Goal: Task Accomplishment & Management: Complete application form

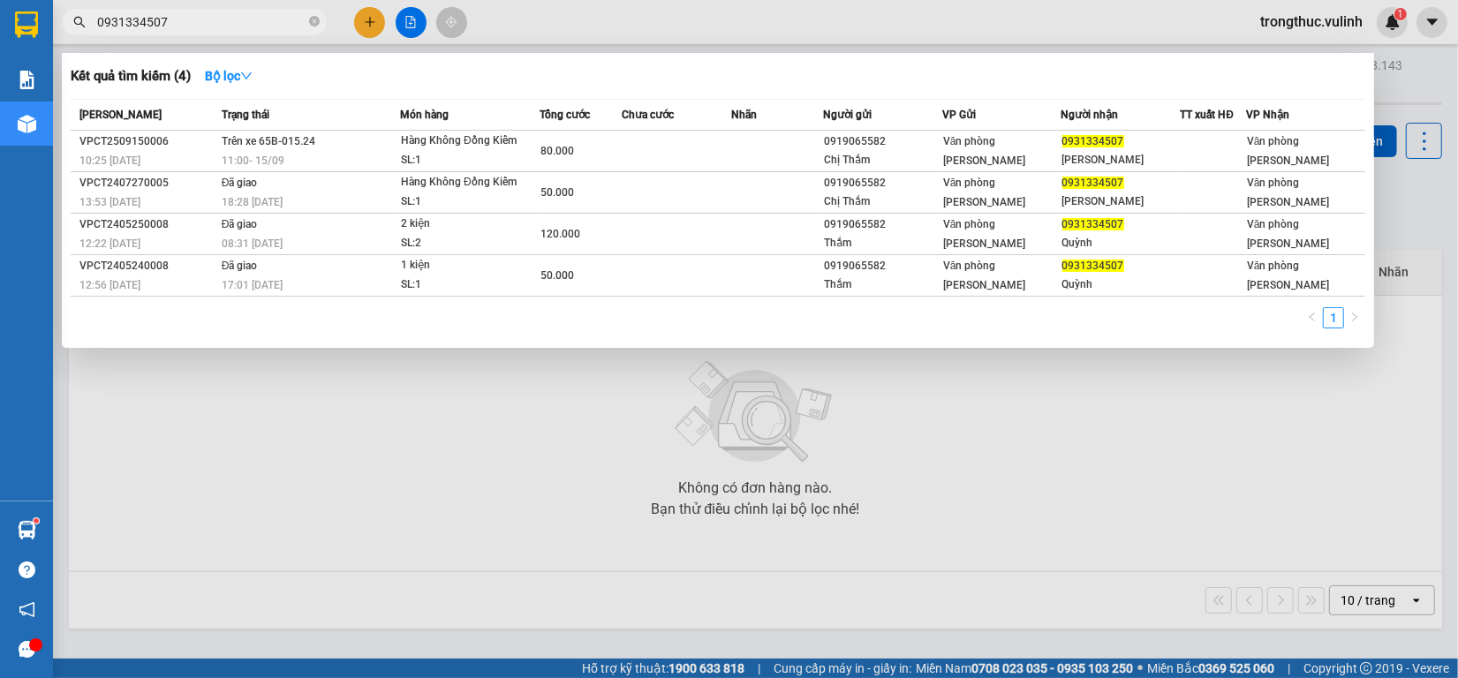
click at [238, 20] on input "0931334507" at bounding box center [201, 21] width 208 height 19
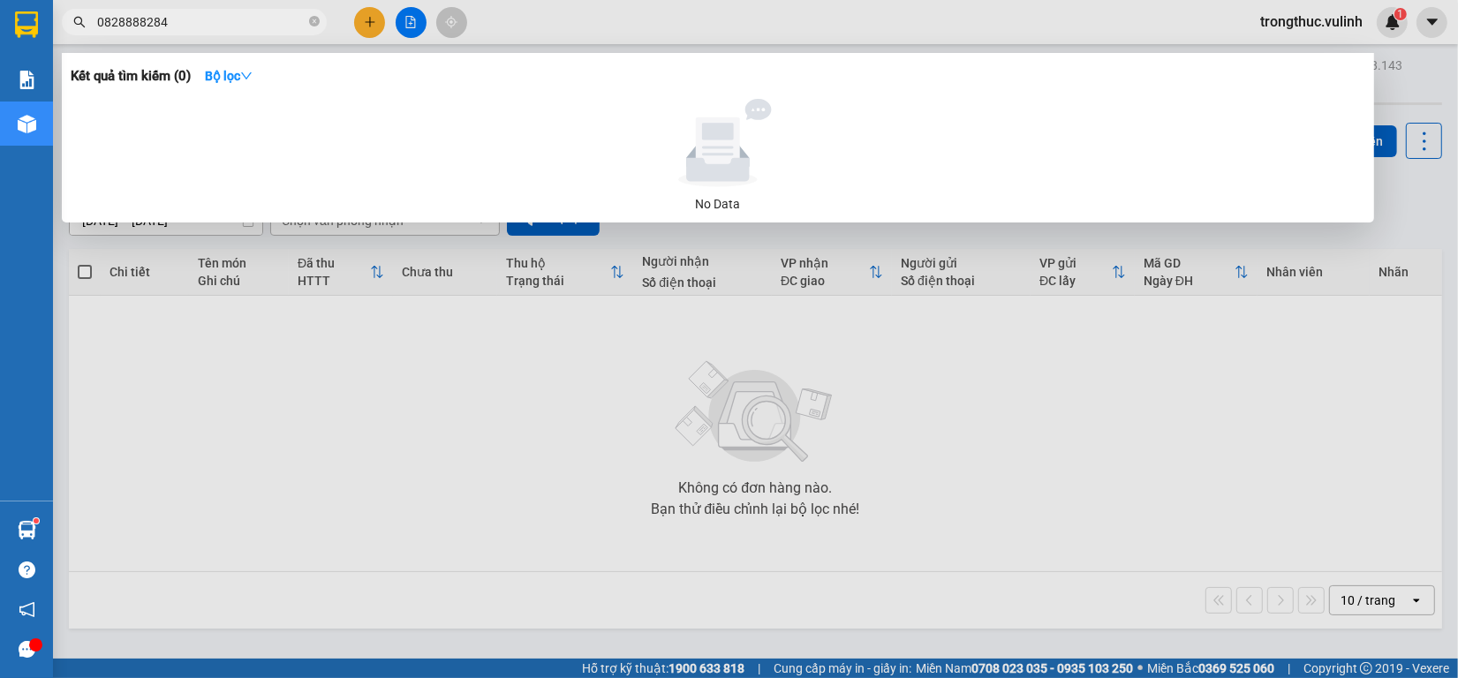
type input "0828888284"
drag, startPoint x: 645, startPoint y: 512, endPoint x: 156, endPoint y: 482, distance: 490.1
click at [634, 513] on div at bounding box center [729, 339] width 1458 height 678
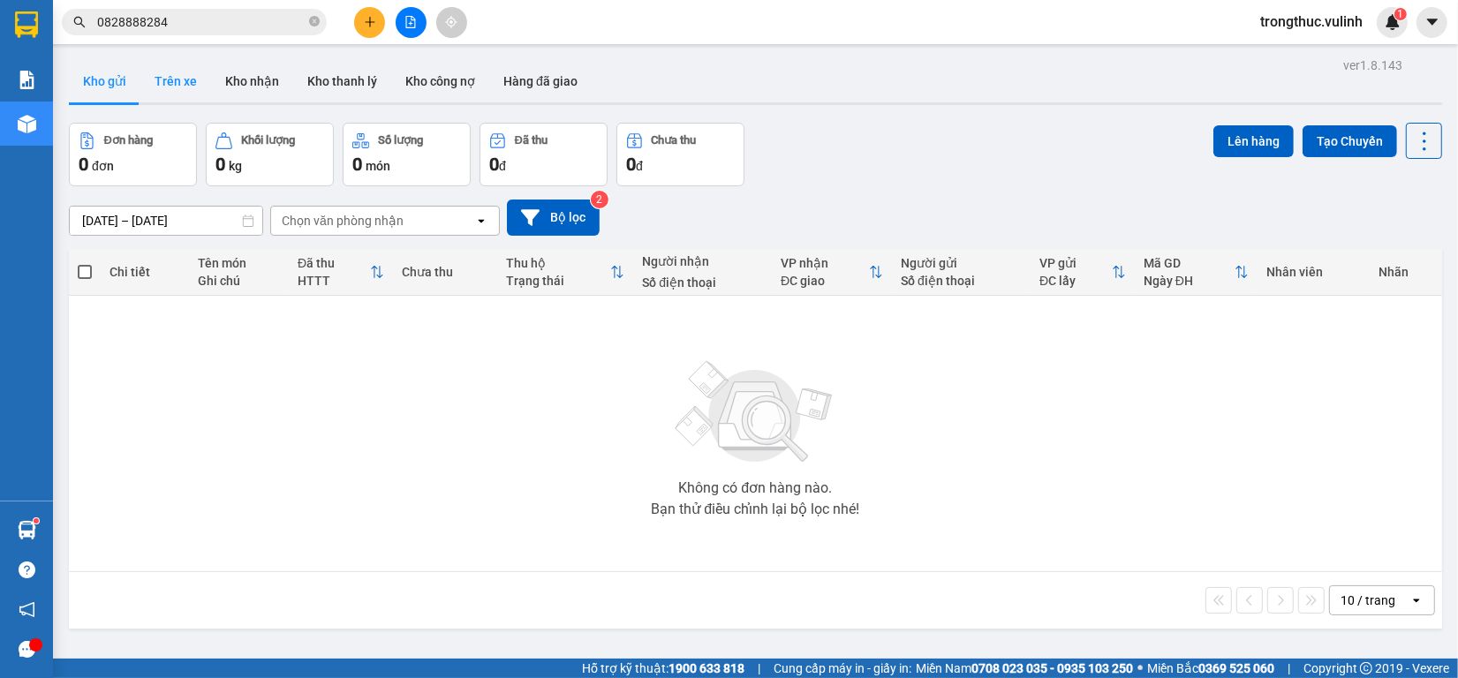
click at [177, 77] on button "Trên xe" at bounding box center [175, 81] width 71 height 42
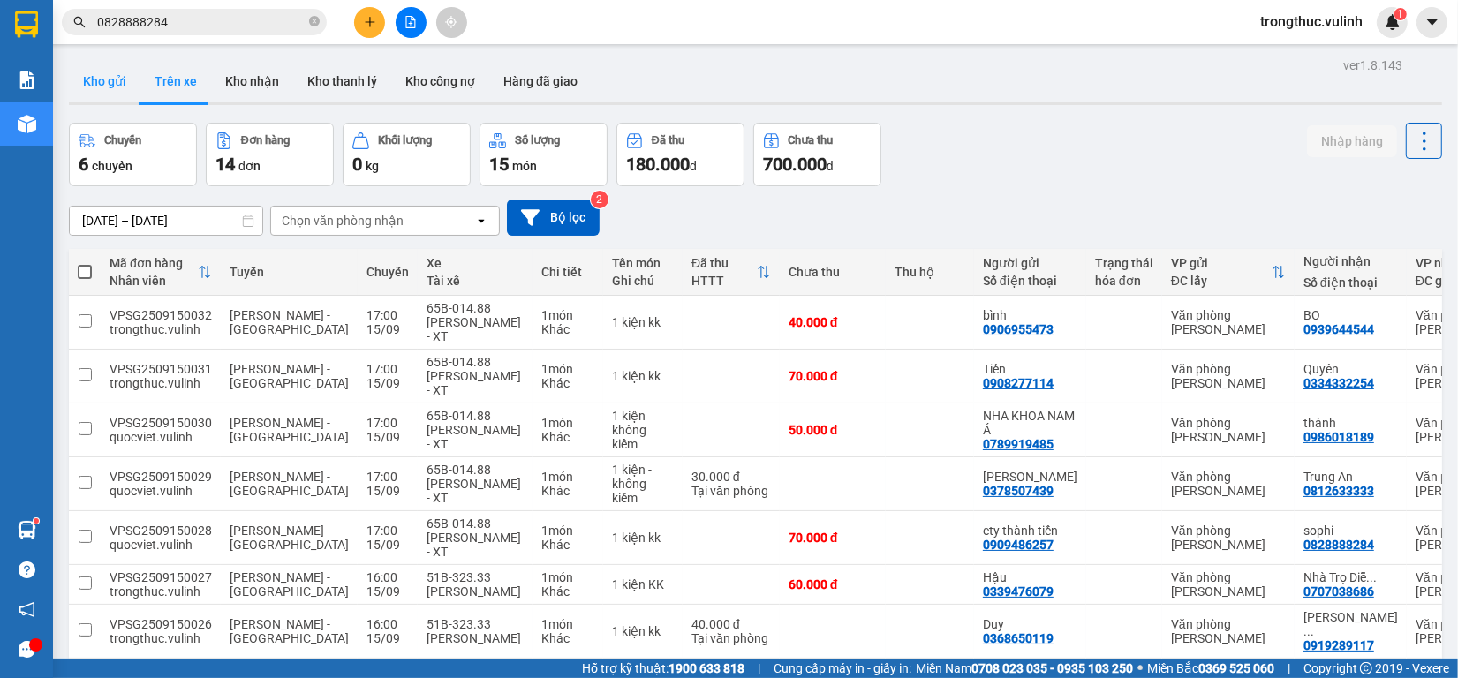
click at [98, 86] on button "Kho gửi" at bounding box center [105, 81] width 72 height 42
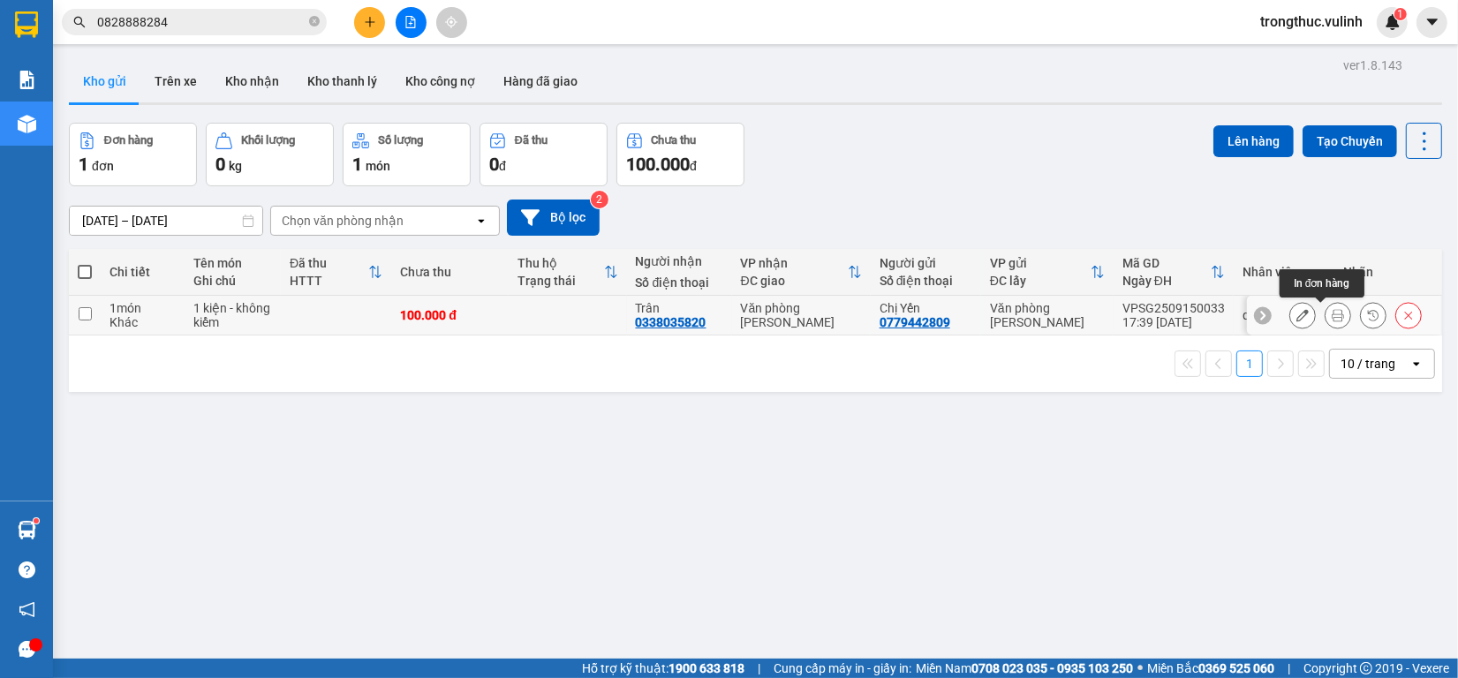
click at [1332, 318] on icon at bounding box center [1338, 315] width 12 height 12
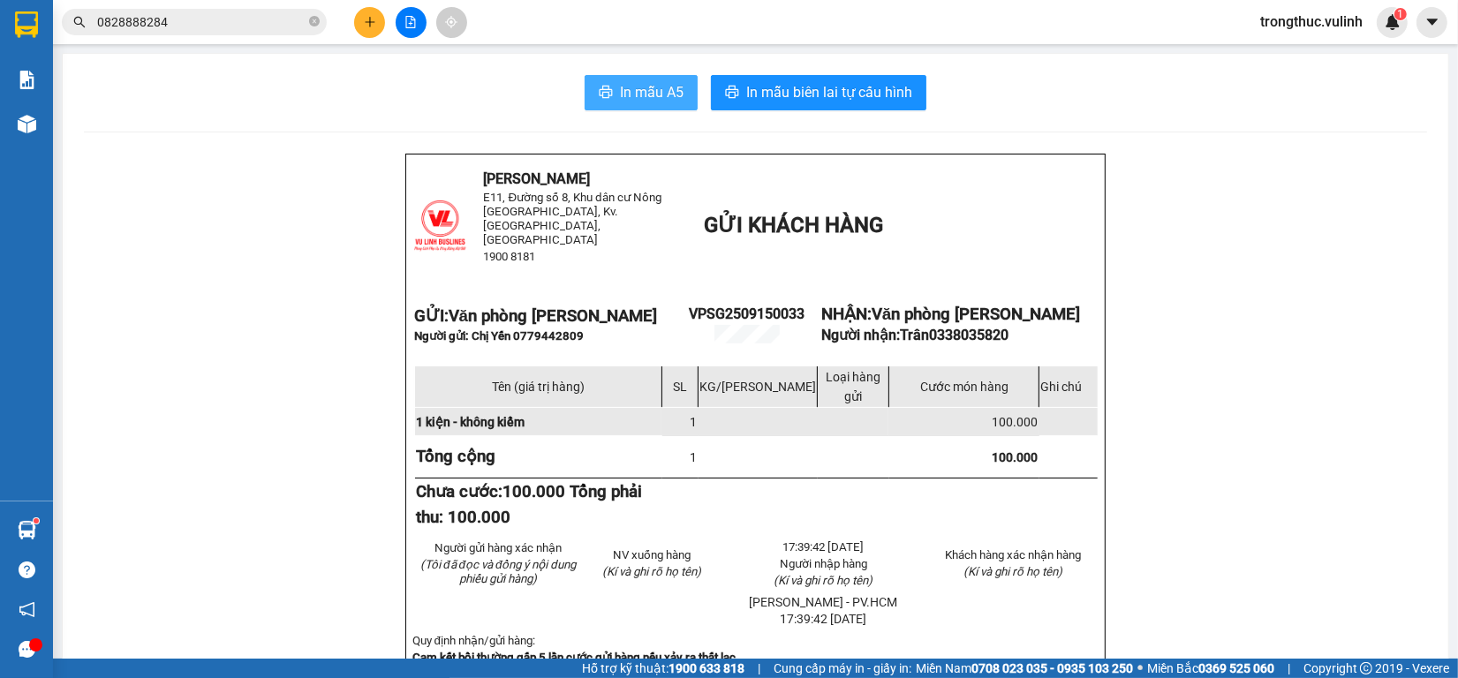
click at [623, 100] on span "In mẫu A5" at bounding box center [652, 92] width 64 height 22
click at [653, 80] on button "In mẫu A5" at bounding box center [641, 92] width 113 height 35
drag, startPoint x: 294, startPoint y: 309, endPoint x: 964, endPoint y: -125, distance: 798.7
drag, startPoint x: 964, startPoint y: -125, endPoint x: 23, endPoint y: 134, distance: 976.4
click at [22, 134] on div at bounding box center [26, 124] width 31 height 31
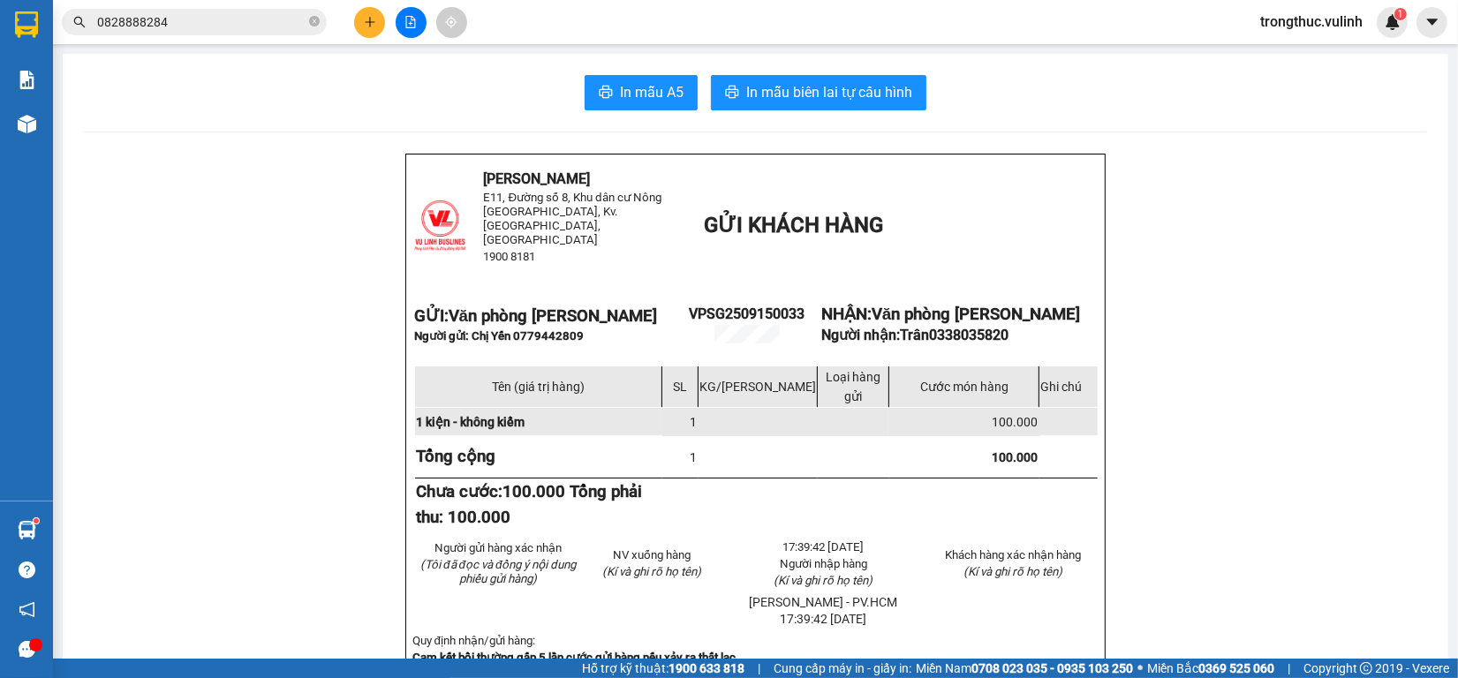
click at [23, 134] on div at bounding box center [26, 124] width 31 height 31
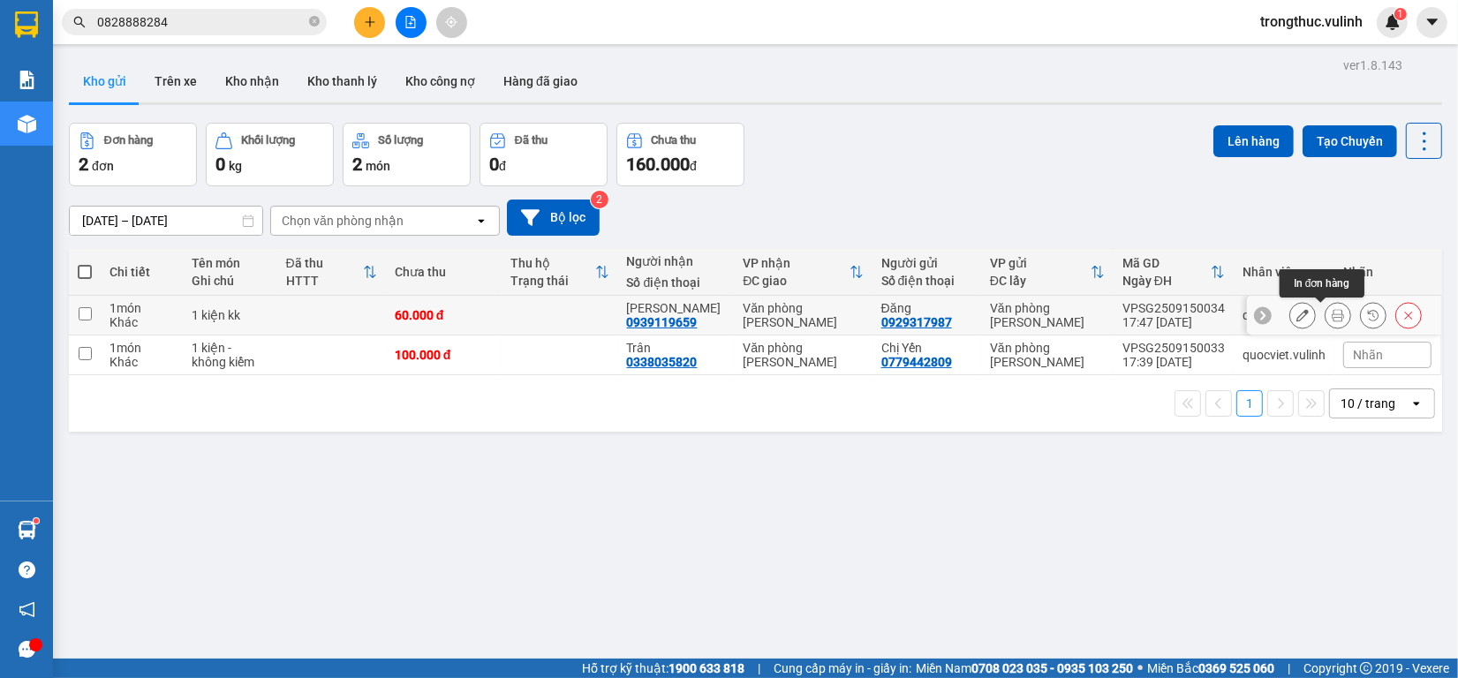
click at [1332, 312] on icon at bounding box center [1338, 315] width 12 height 12
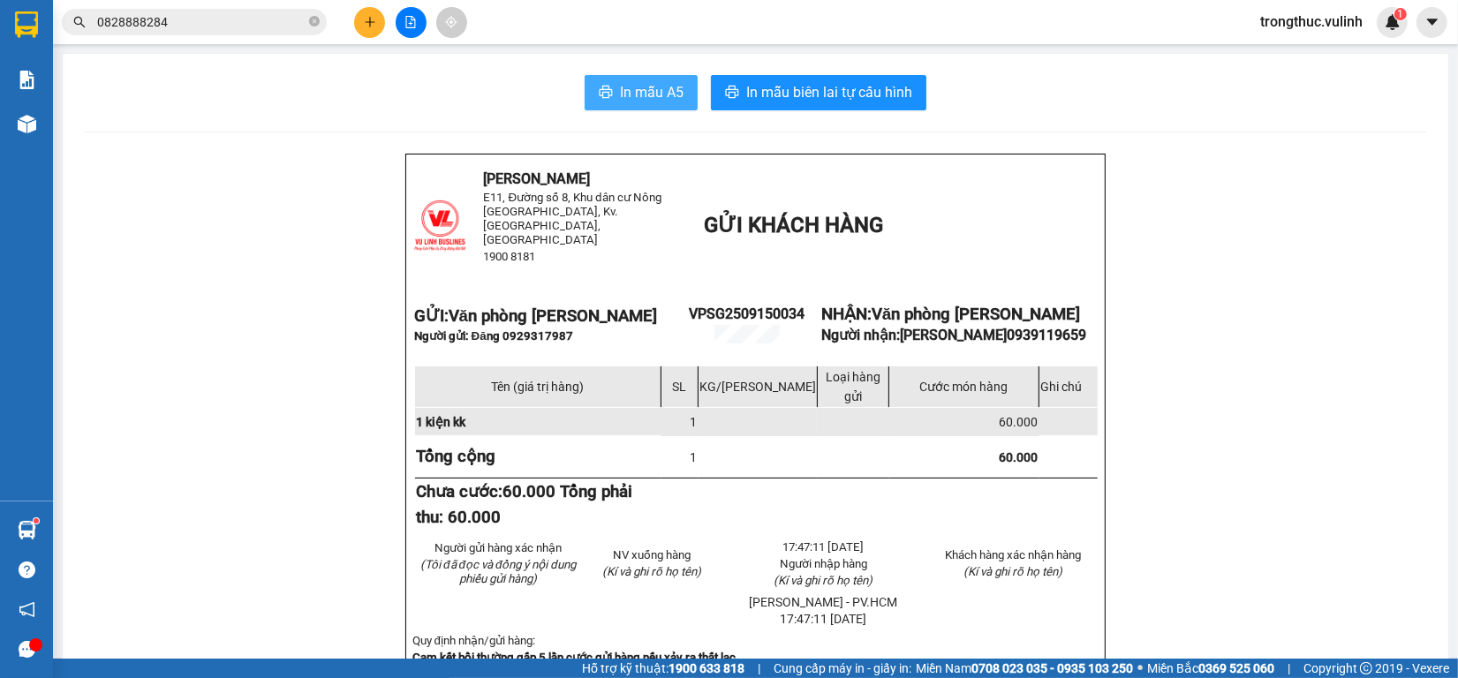
click at [664, 84] on span "In mẫu A5" at bounding box center [652, 92] width 64 height 22
click at [297, 18] on input "0828888284" at bounding box center [201, 21] width 208 height 19
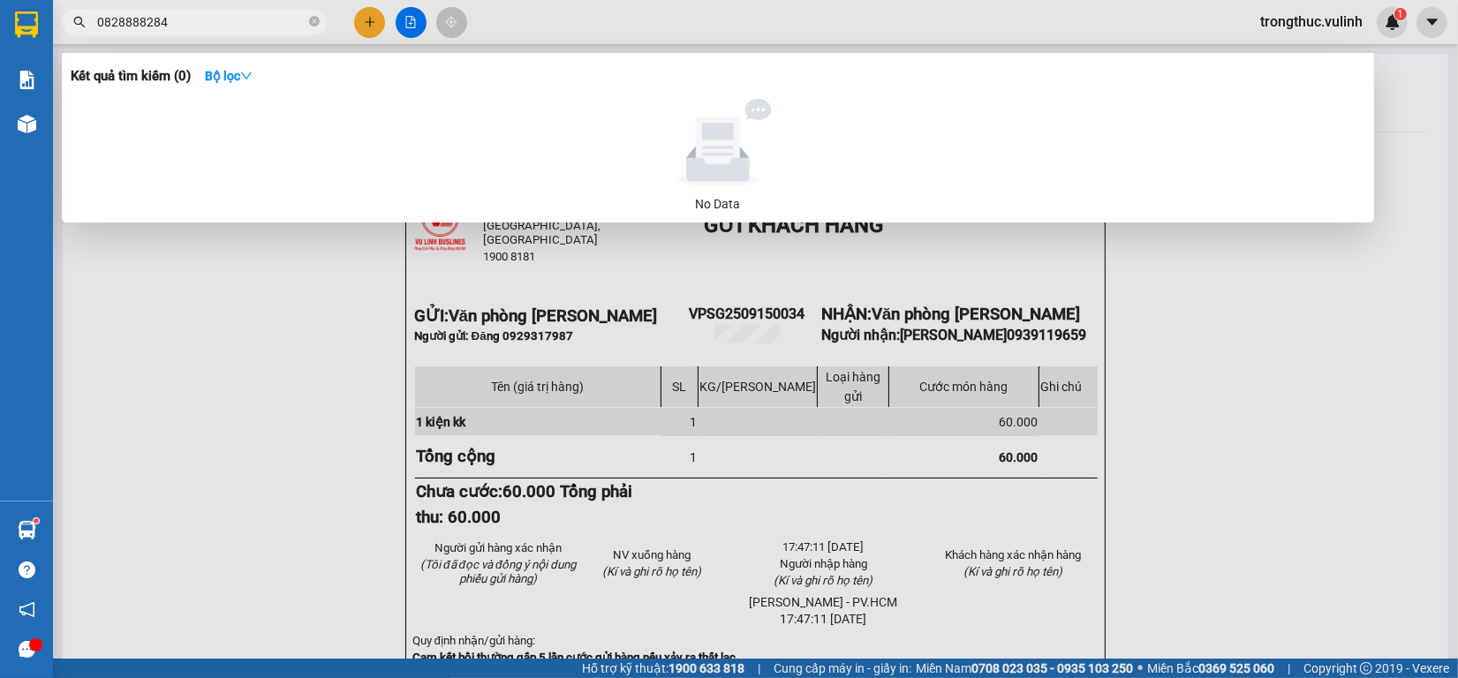
click at [297, 18] on input "0828888284" at bounding box center [201, 21] width 208 height 19
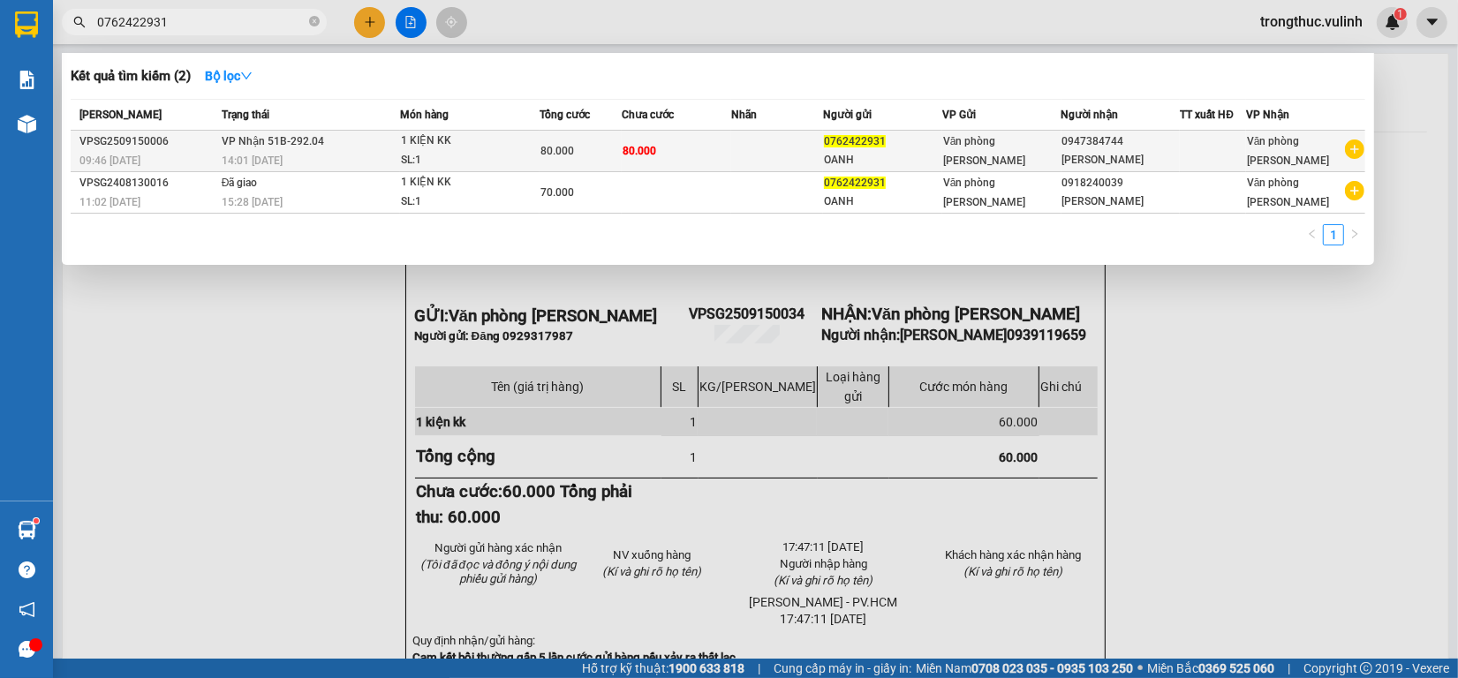
type input "0762422931"
click at [333, 144] on td "VP Nhận 51B-292.04 14:01 [DATE]" at bounding box center [308, 152] width 183 height 42
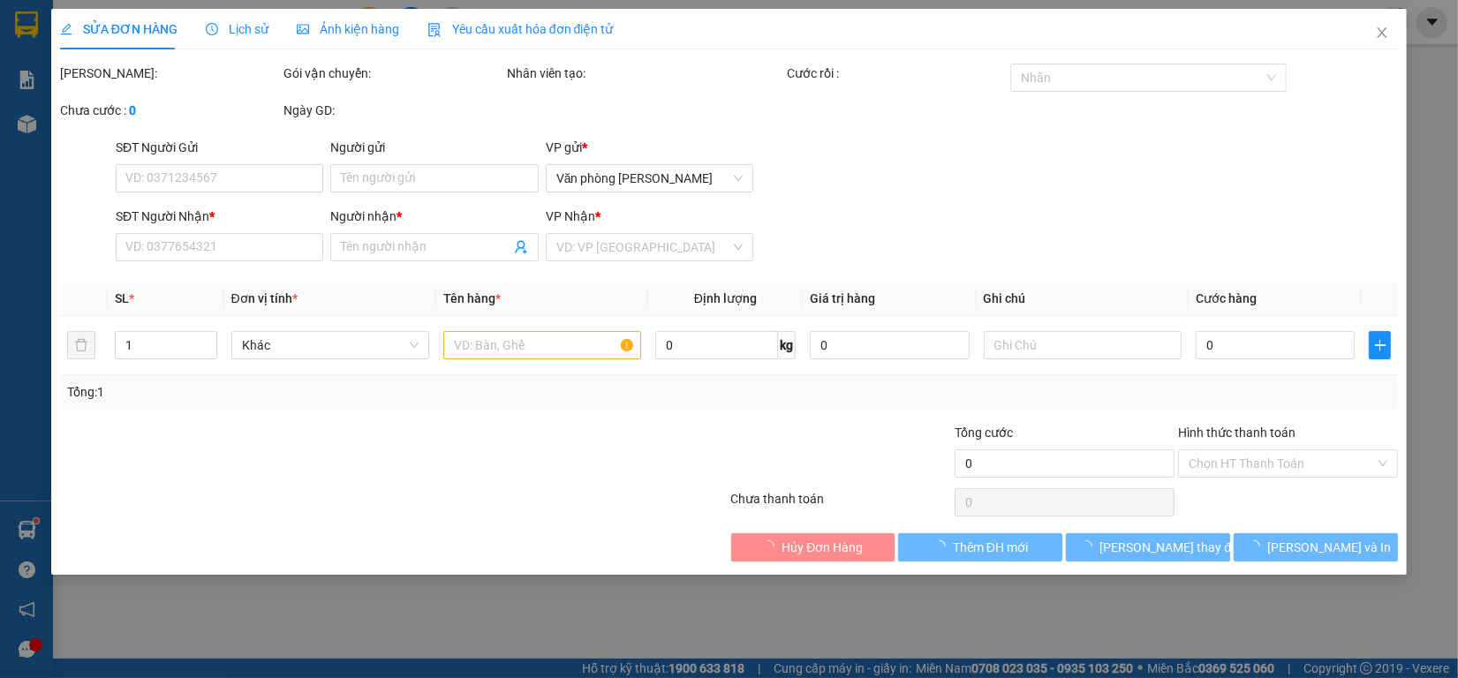
click at [221, 16] on div "Lịch sử" at bounding box center [237, 29] width 63 height 41
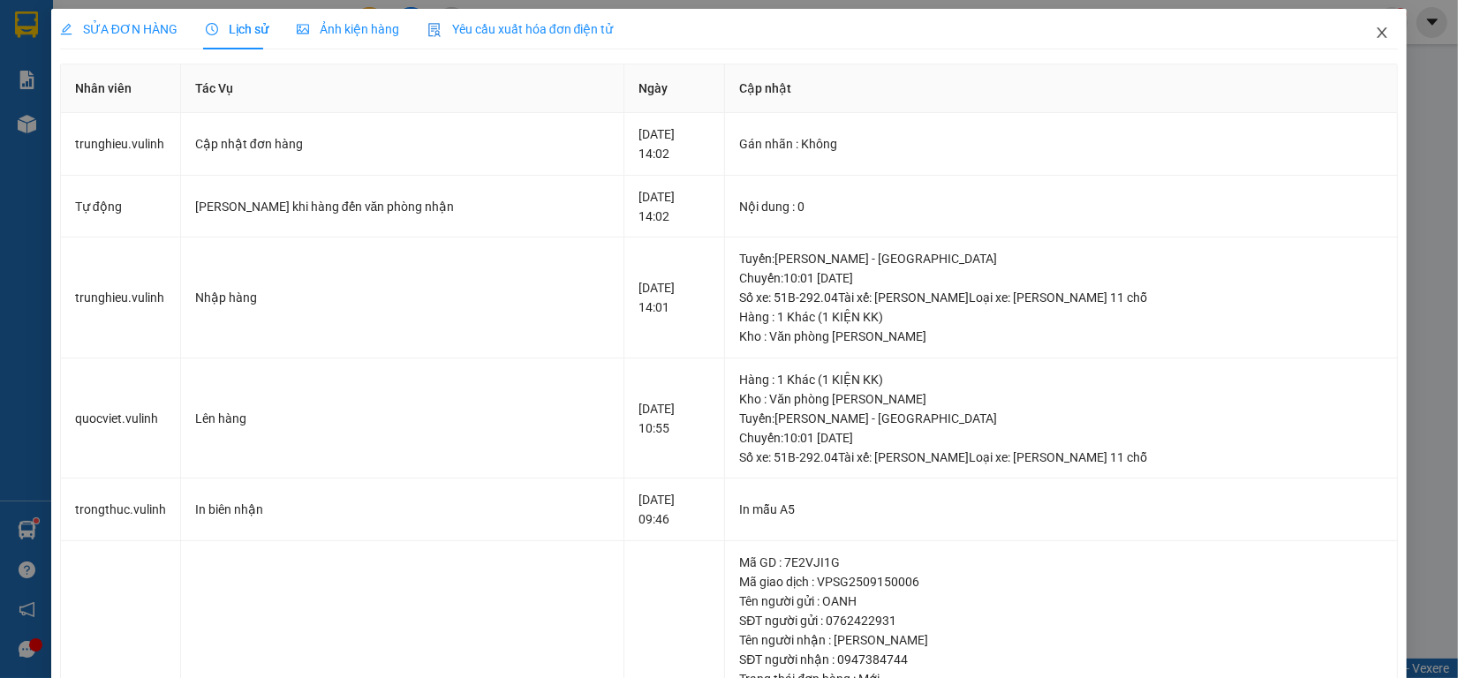
click at [1375, 37] on span "Close" at bounding box center [1381, 33] width 49 height 49
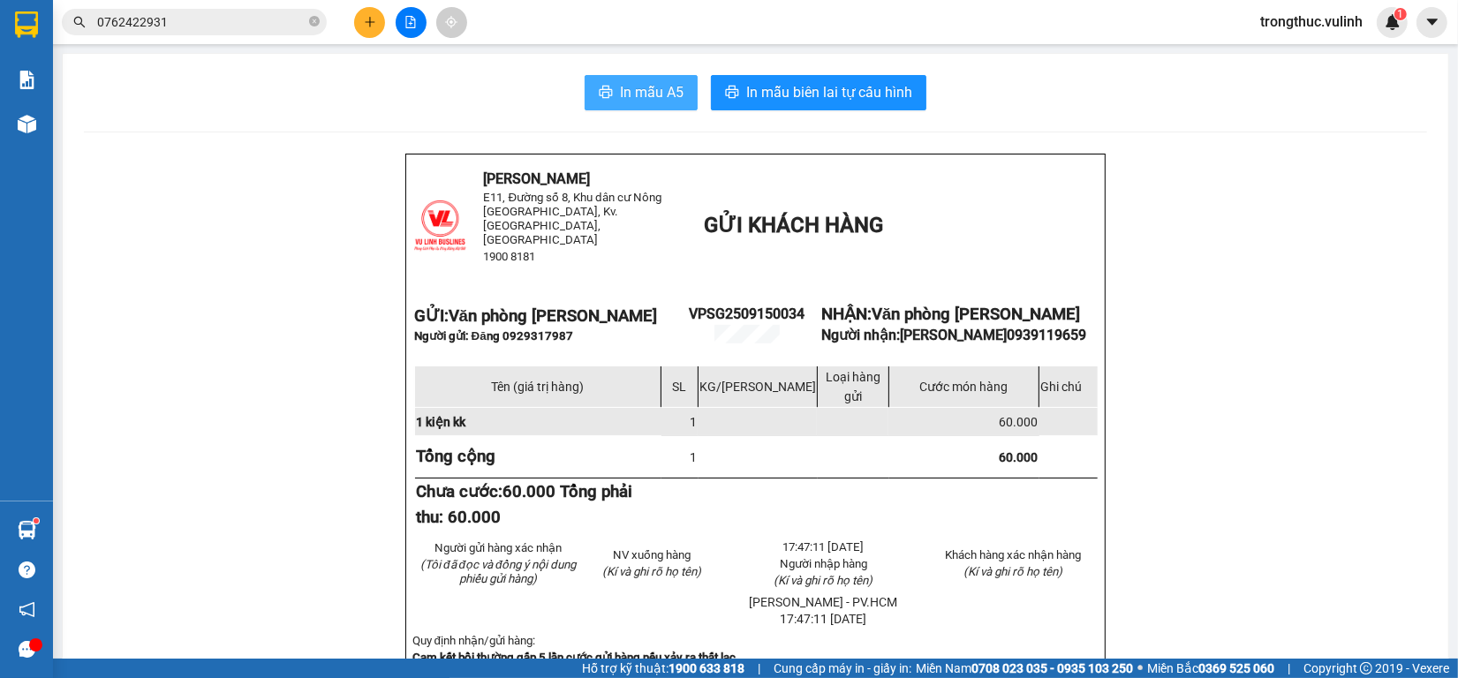
click at [599, 98] on icon "printer" at bounding box center [606, 92] width 14 height 14
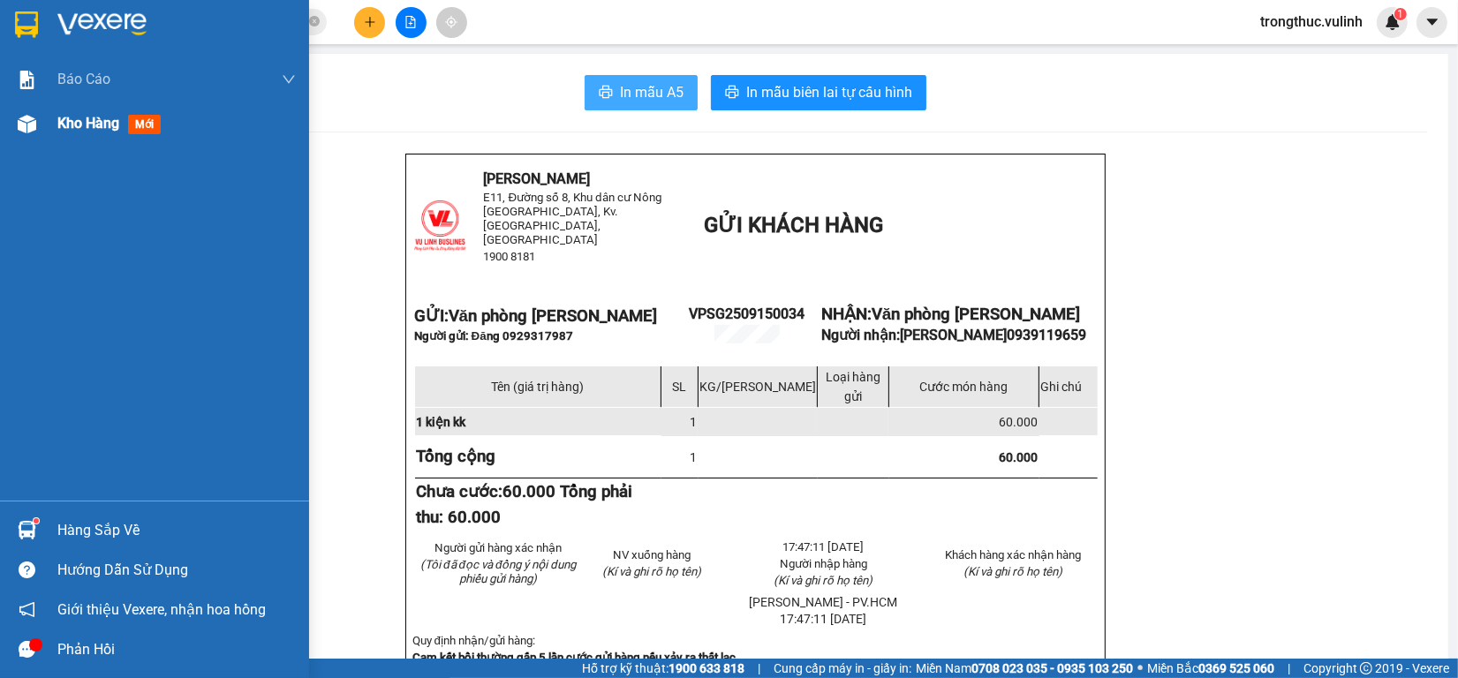
click at [50, 120] on div "Kho hàng mới" at bounding box center [154, 124] width 309 height 44
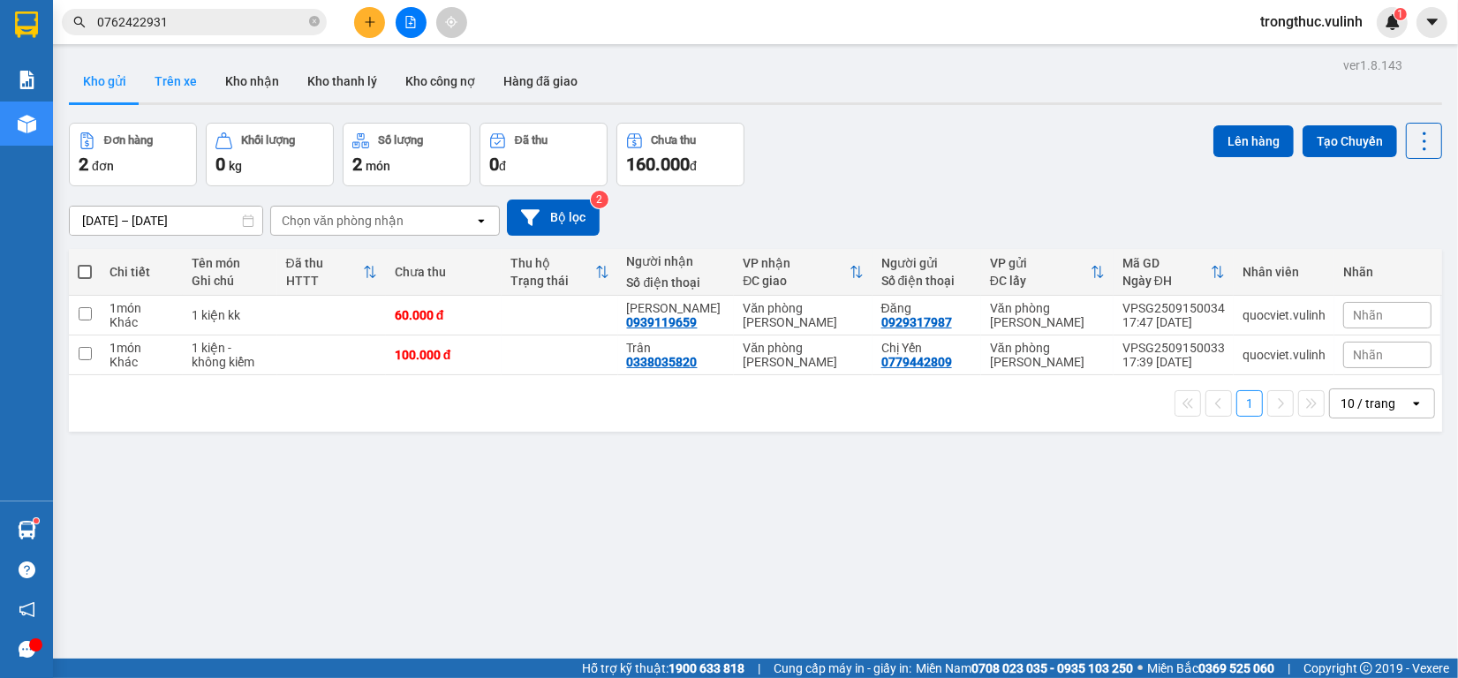
click at [182, 82] on button "Trên xe" at bounding box center [175, 81] width 71 height 42
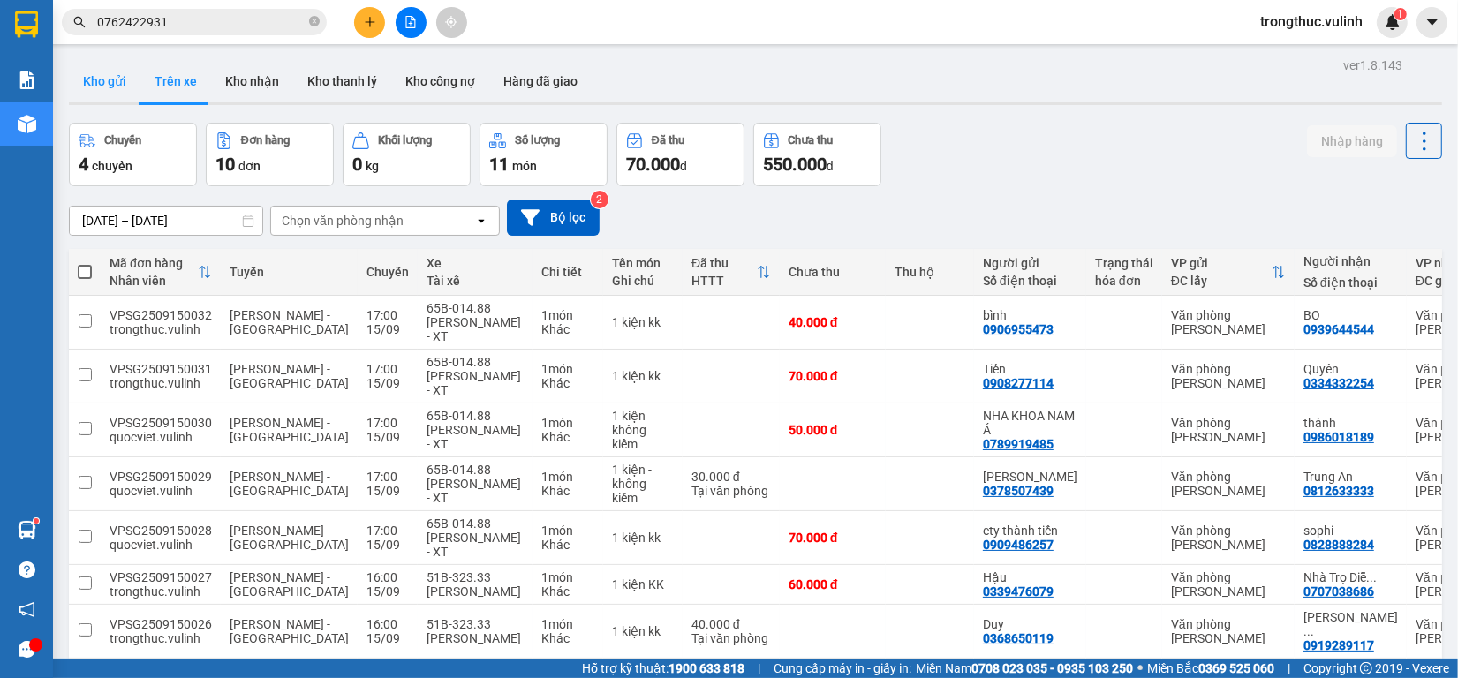
click at [124, 87] on button "Kho gửi" at bounding box center [105, 81] width 72 height 42
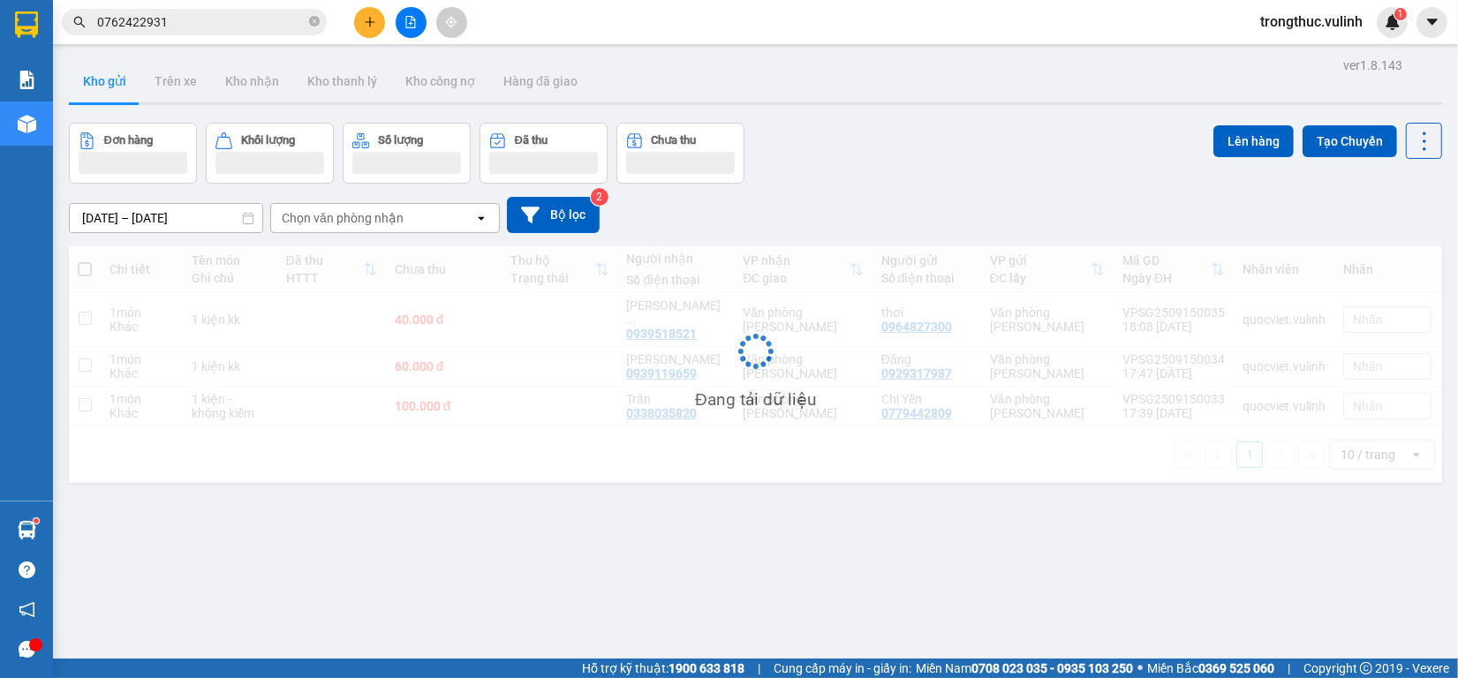
click at [122, 87] on button "Kho gửi" at bounding box center [105, 81] width 72 height 42
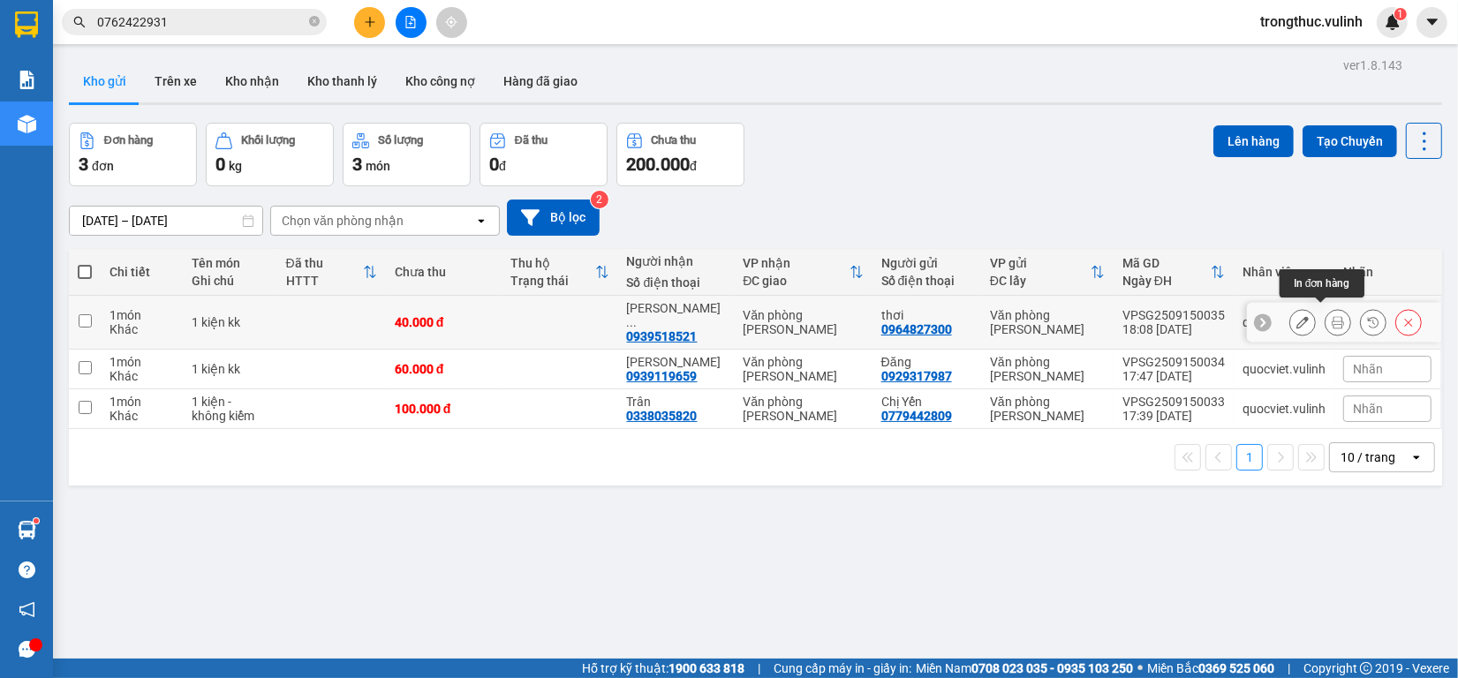
click at [1326, 318] on button at bounding box center [1337, 322] width 25 height 31
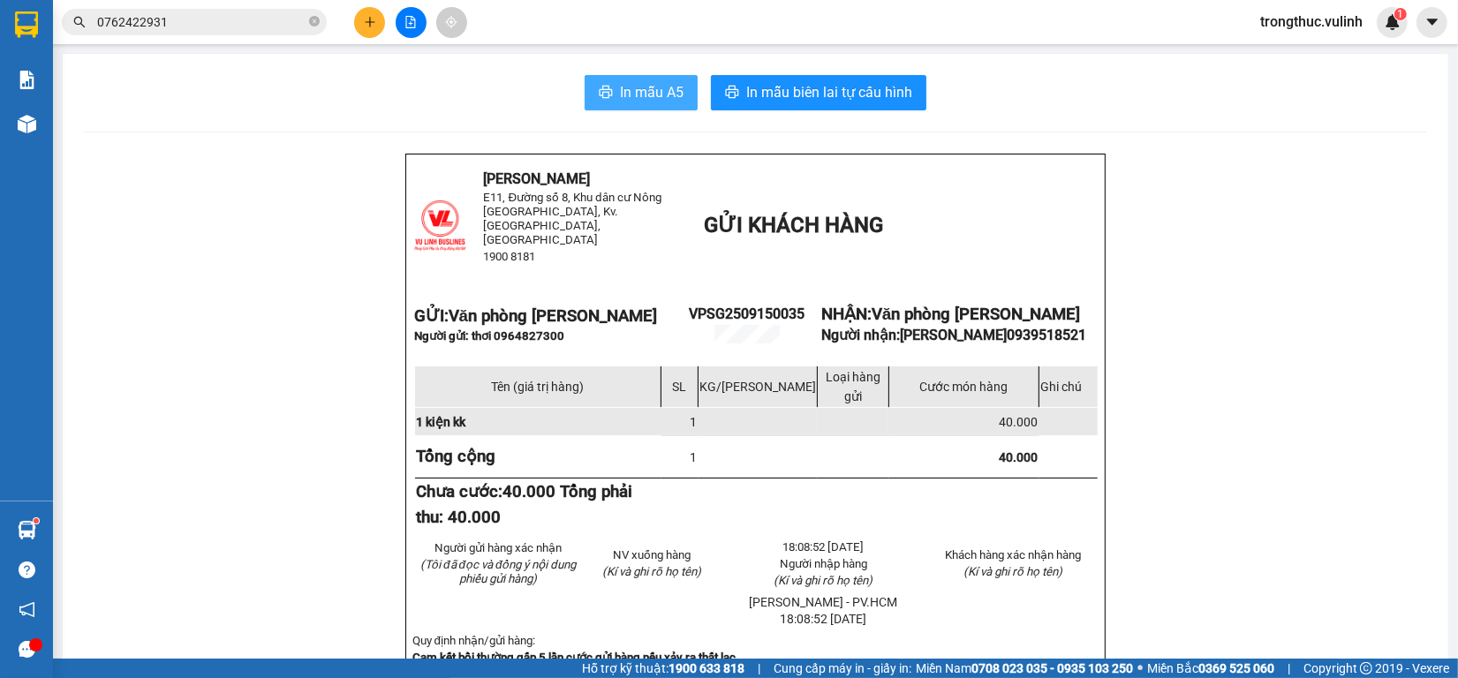
click at [593, 94] on button "In mẫu A5" at bounding box center [641, 92] width 113 height 35
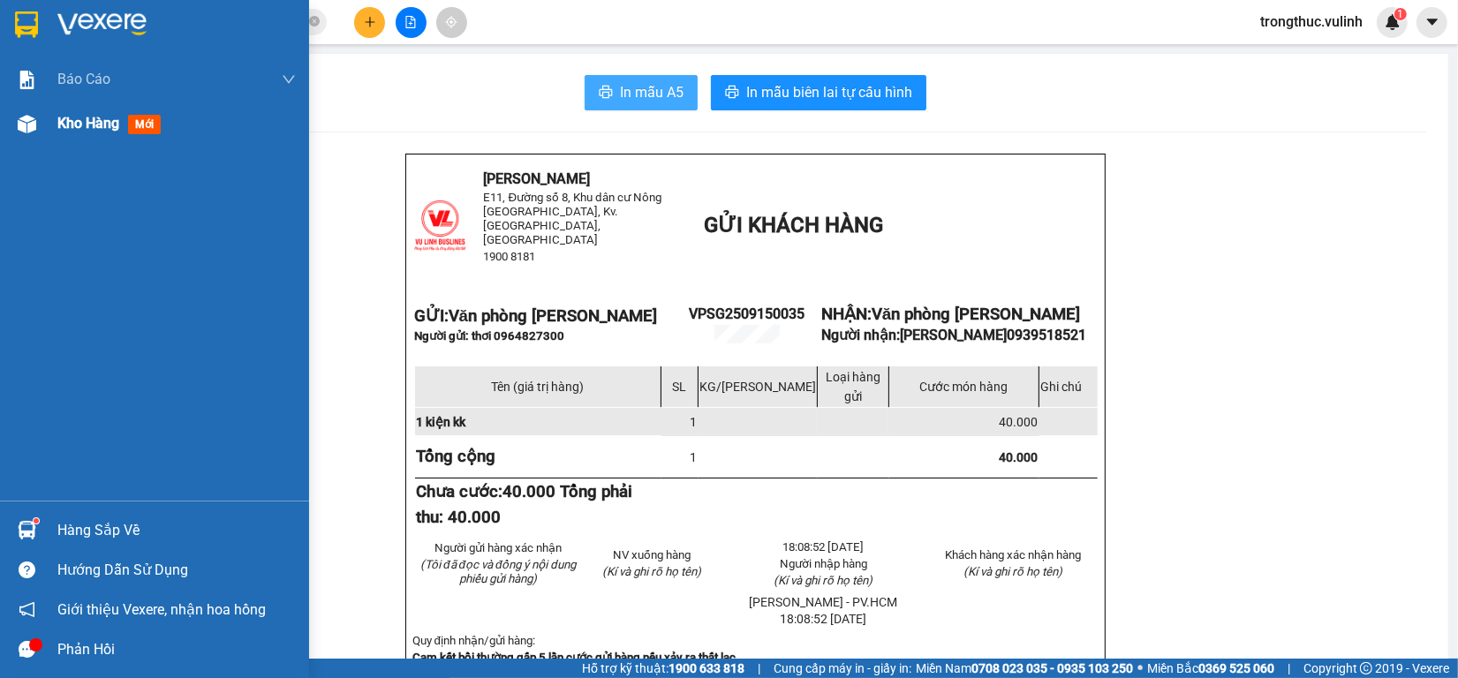
click at [95, 115] on span "Kho hàng" at bounding box center [88, 123] width 62 height 17
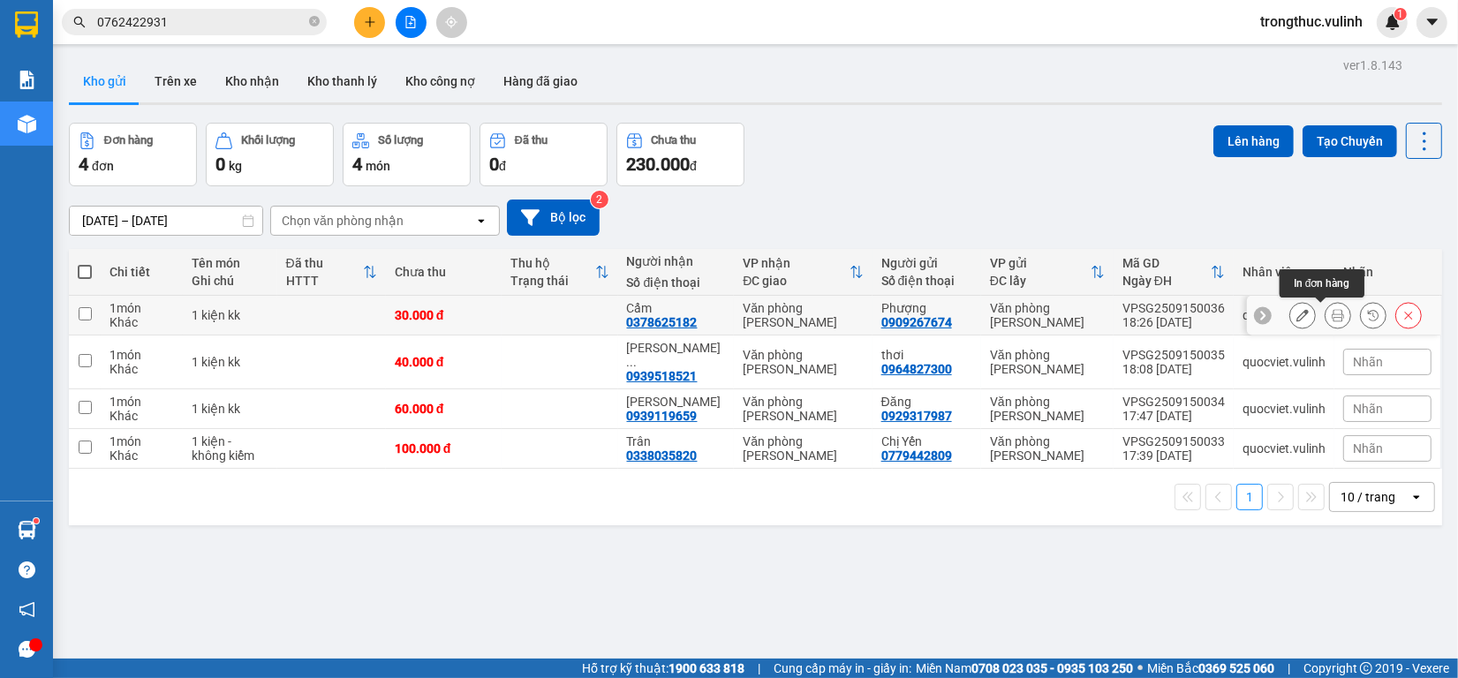
click at [1326, 322] on button at bounding box center [1337, 315] width 25 height 31
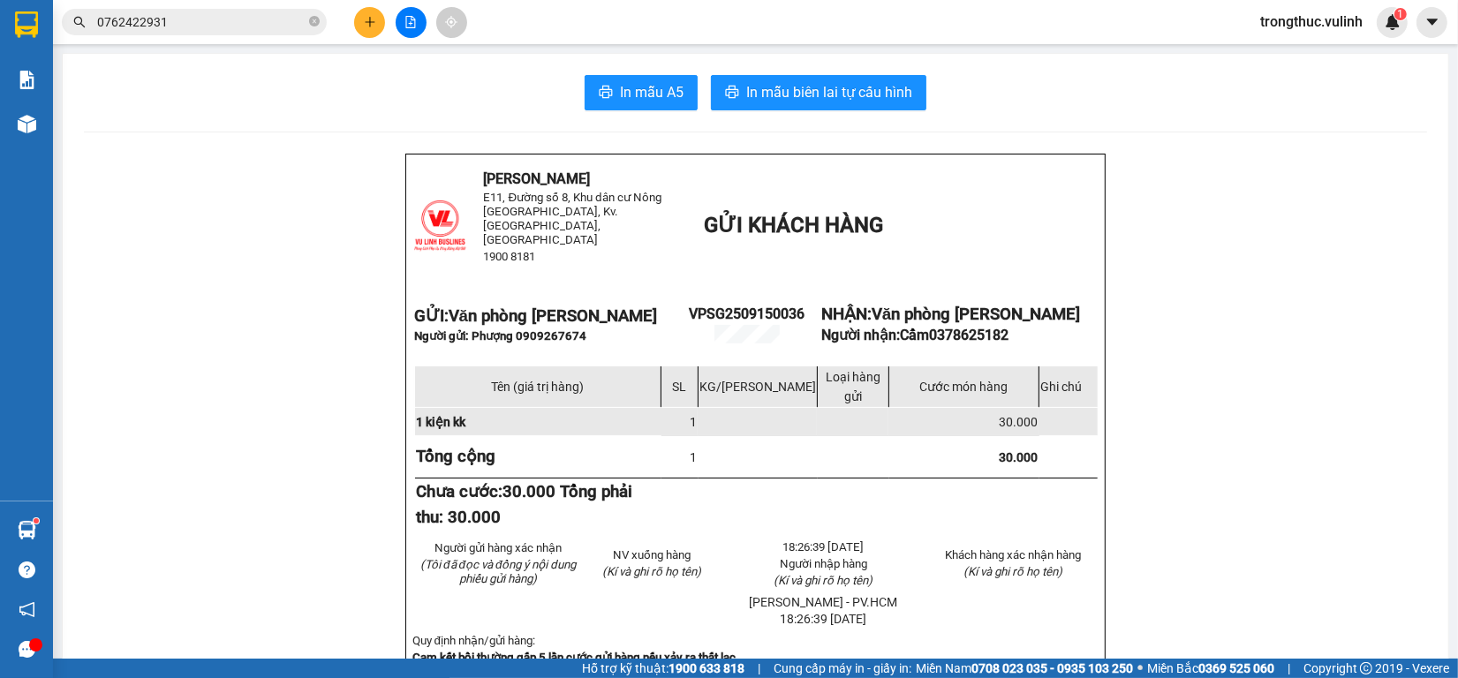
click at [641, 80] on button "In mẫu A5" at bounding box center [641, 92] width 113 height 35
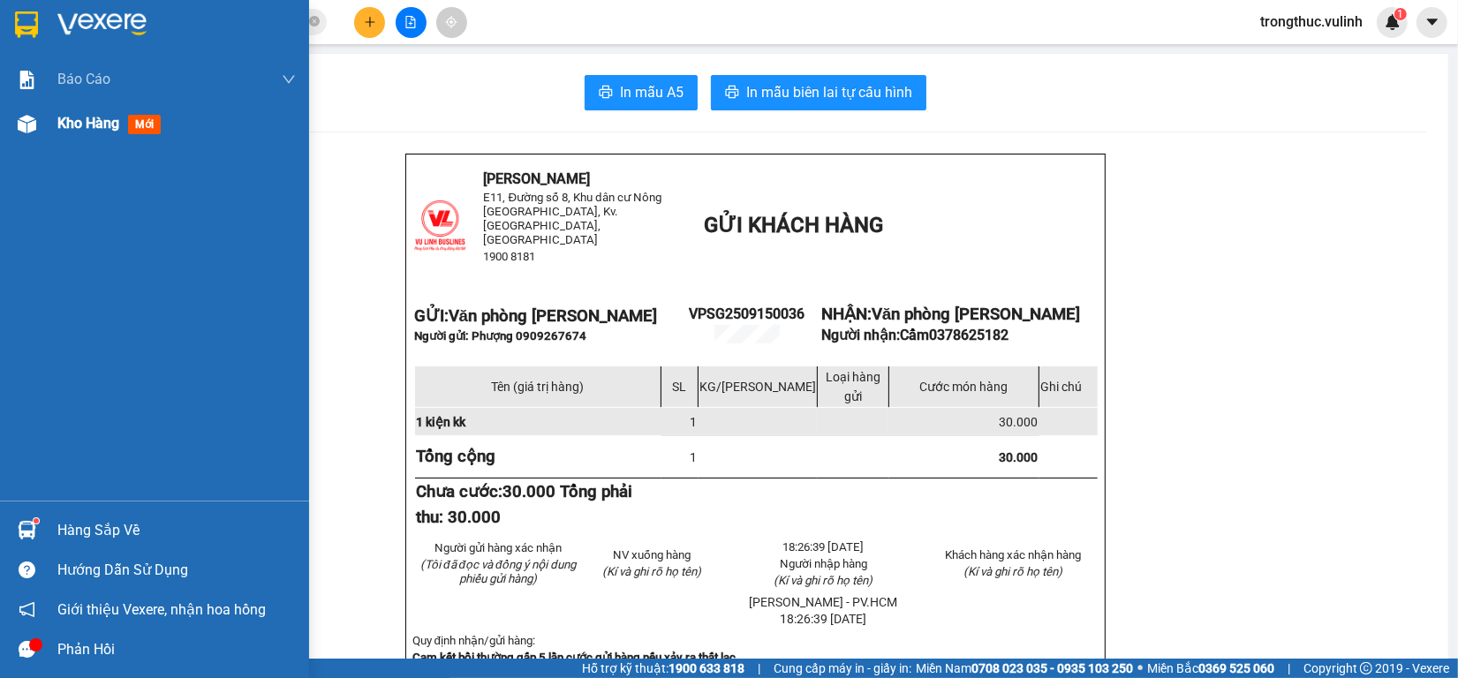
click at [25, 137] on div at bounding box center [26, 124] width 31 height 31
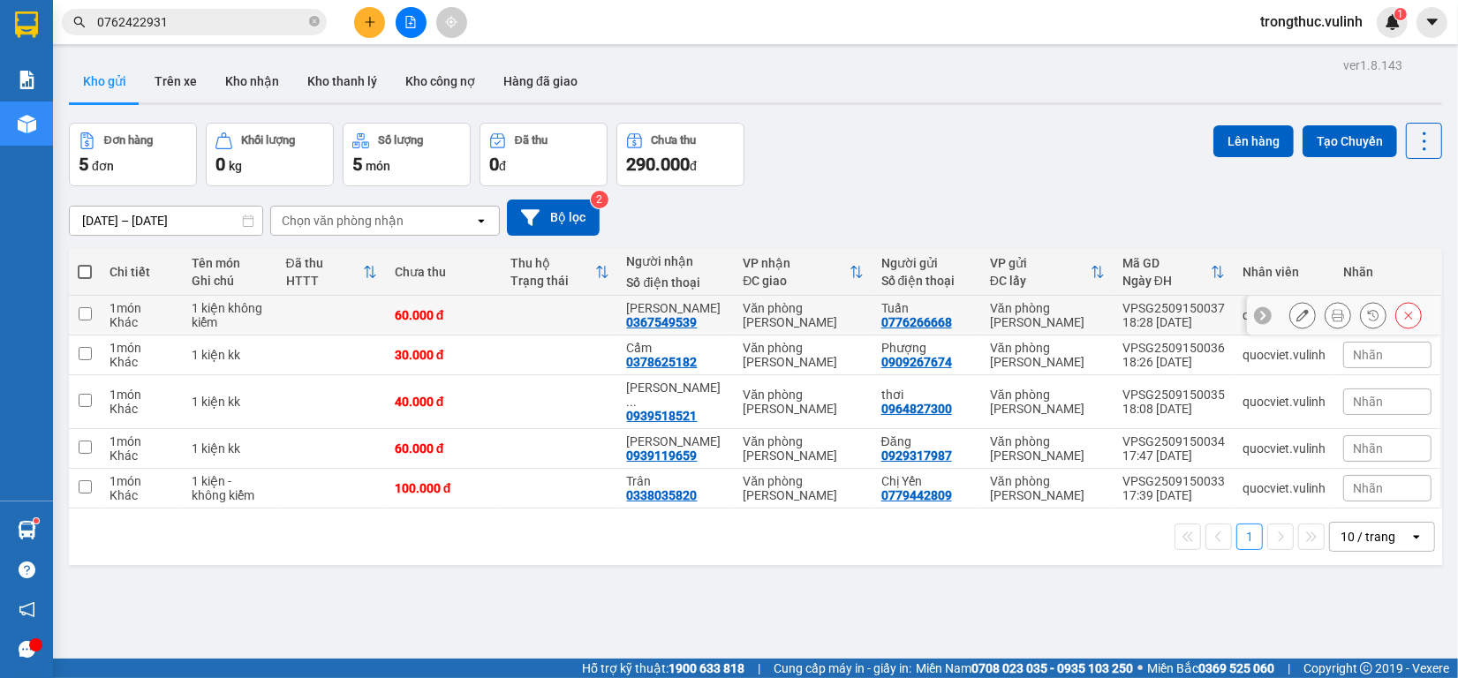
click at [1326, 305] on div at bounding box center [1338, 315] width 26 height 26
click at [1325, 313] on button at bounding box center [1337, 315] width 25 height 31
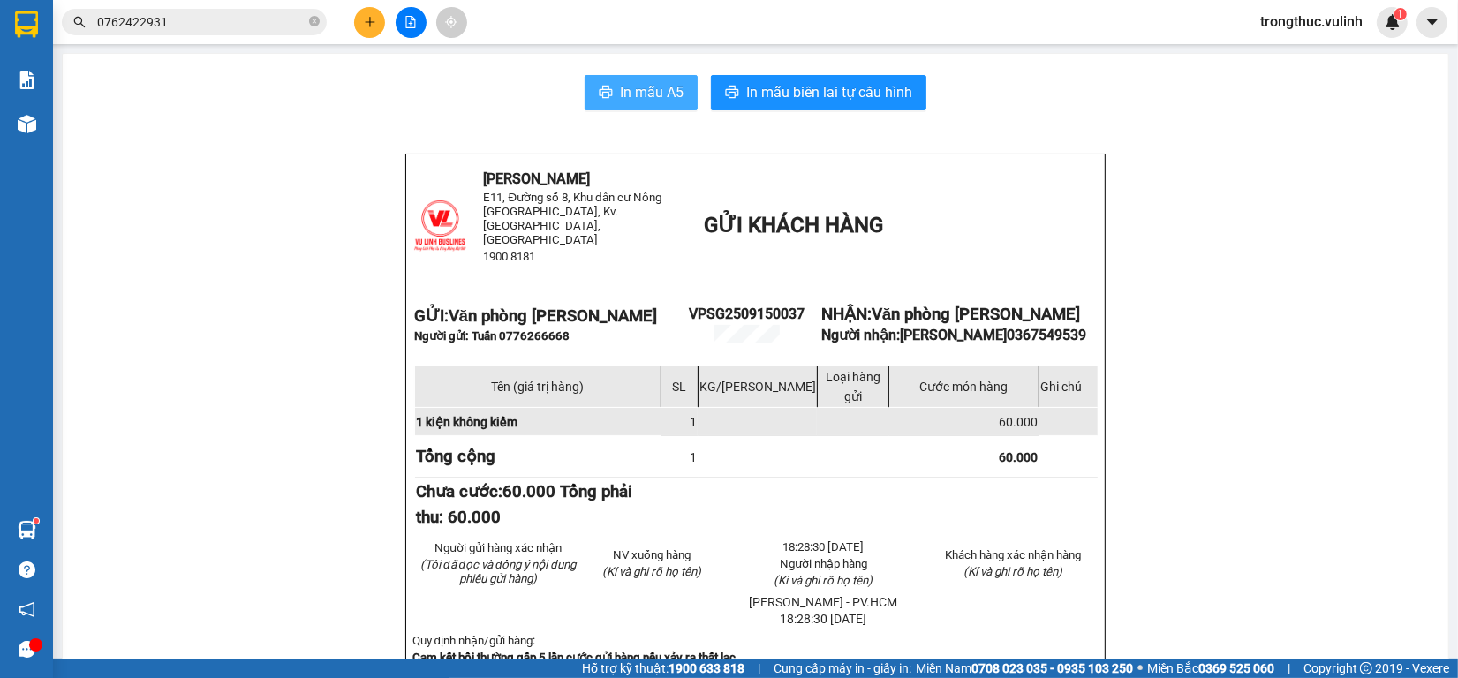
click at [620, 88] on span "In mẫu A5" at bounding box center [652, 92] width 64 height 22
click at [376, 20] on button at bounding box center [369, 22] width 31 height 31
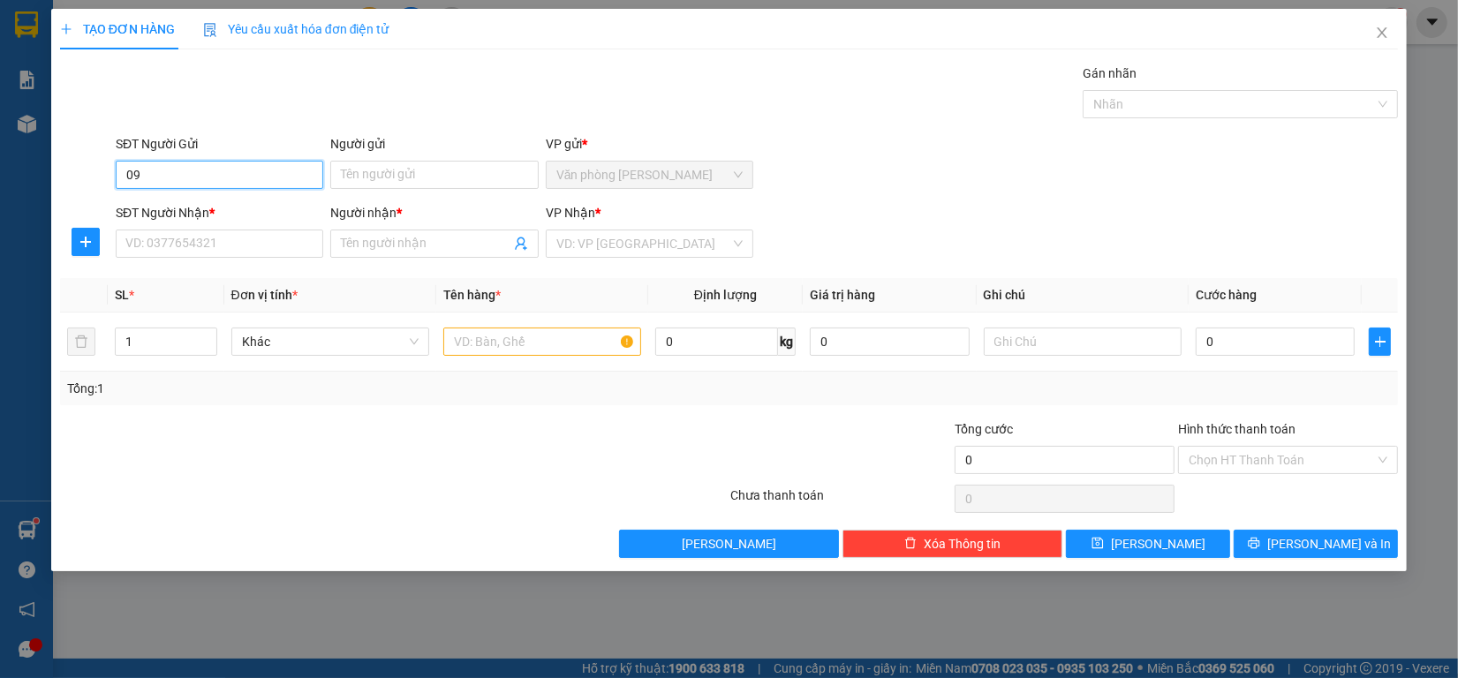
type input "0"
type input "0938176986"
click at [285, 210] on div "0938176986 - Lab Diamond" at bounding box center [219, 210] width 186 height 19
type input "Lab Diamond"
type input "0949515044"
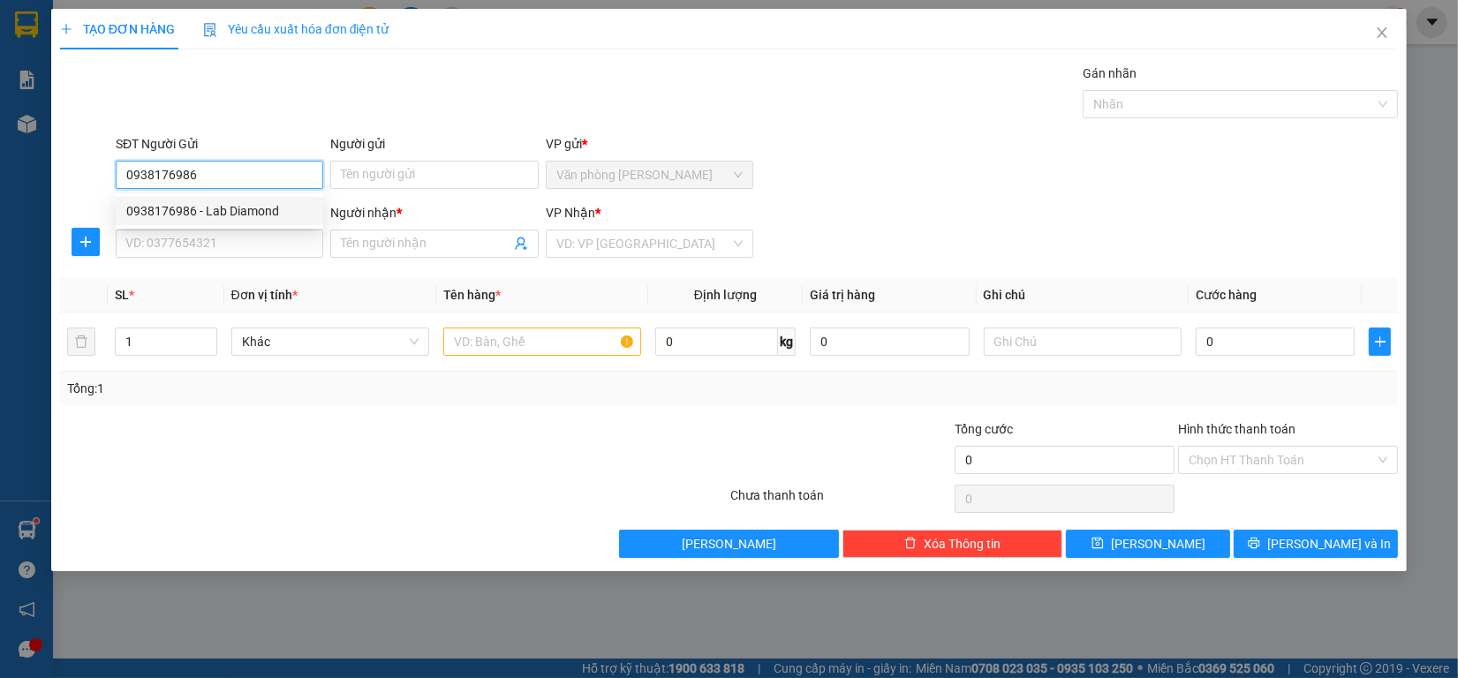
type input "BS HẬU"
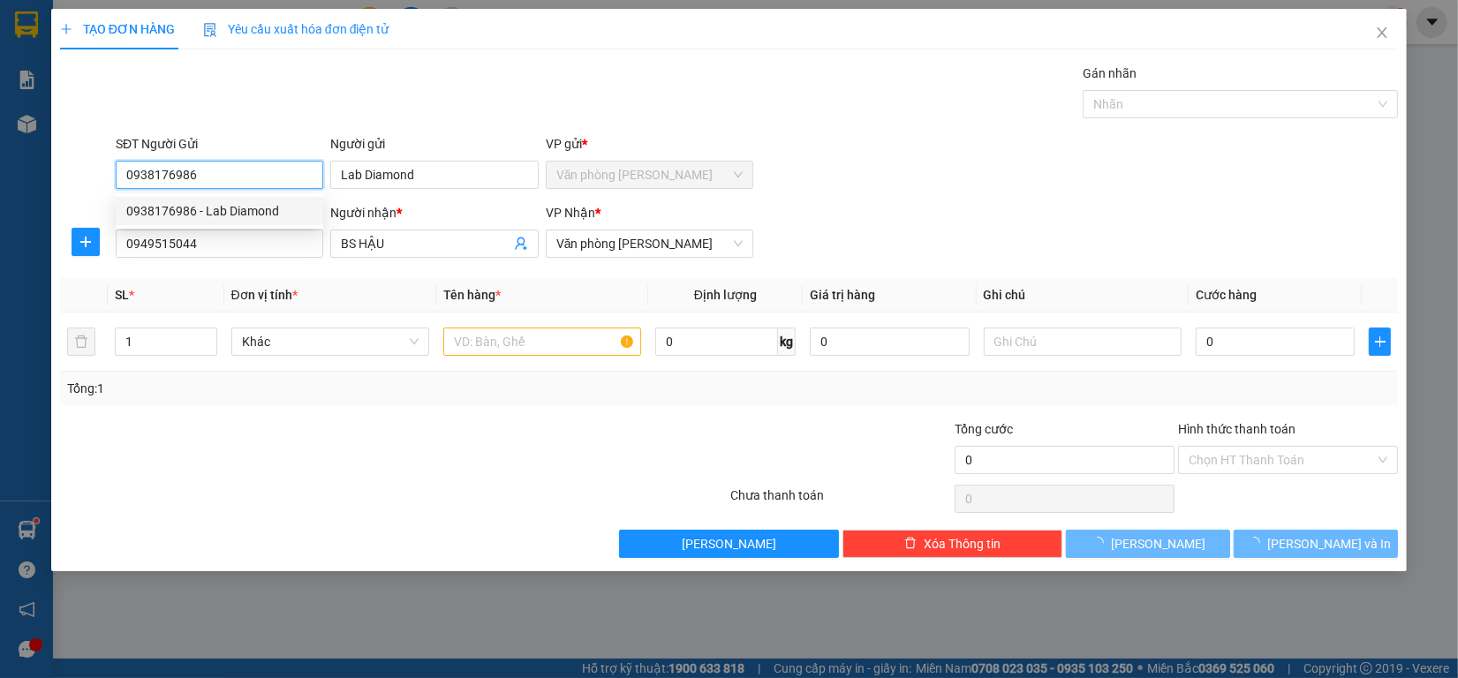
type input "40.000"
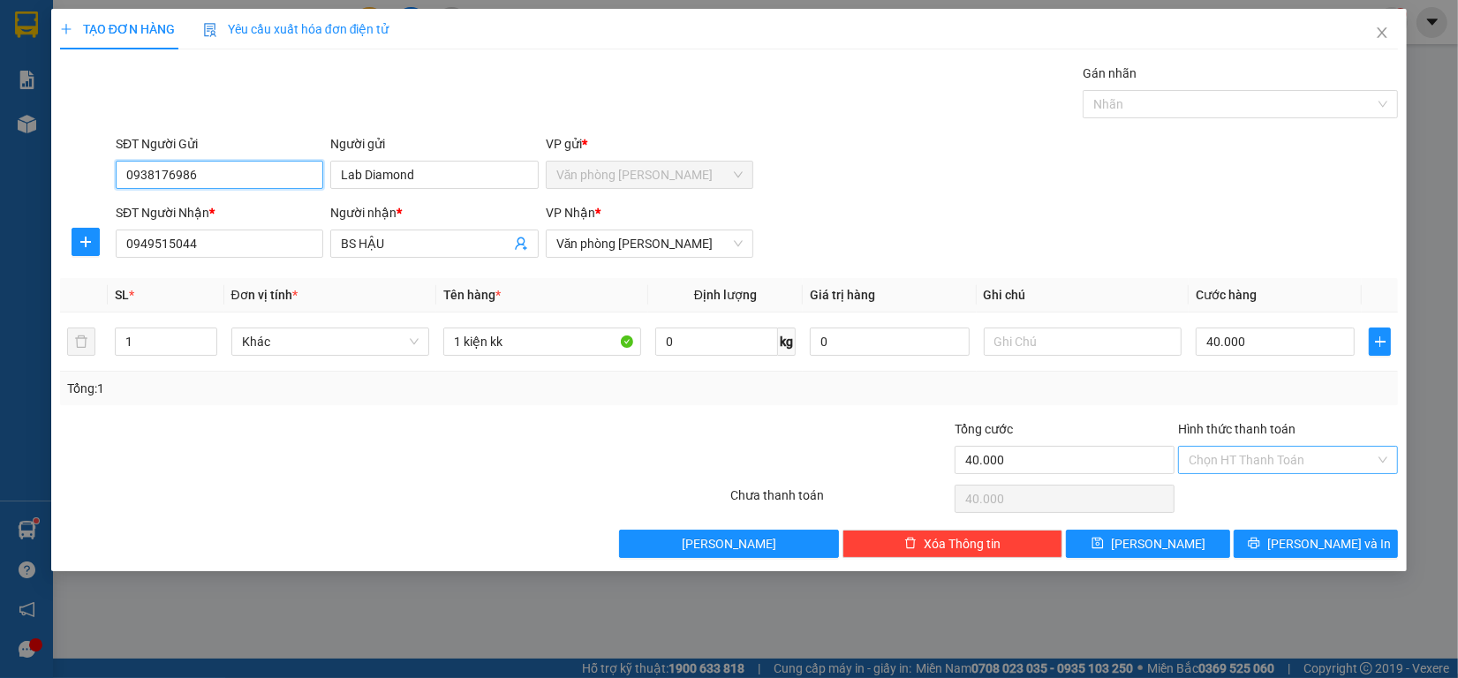
type input "0938176986"
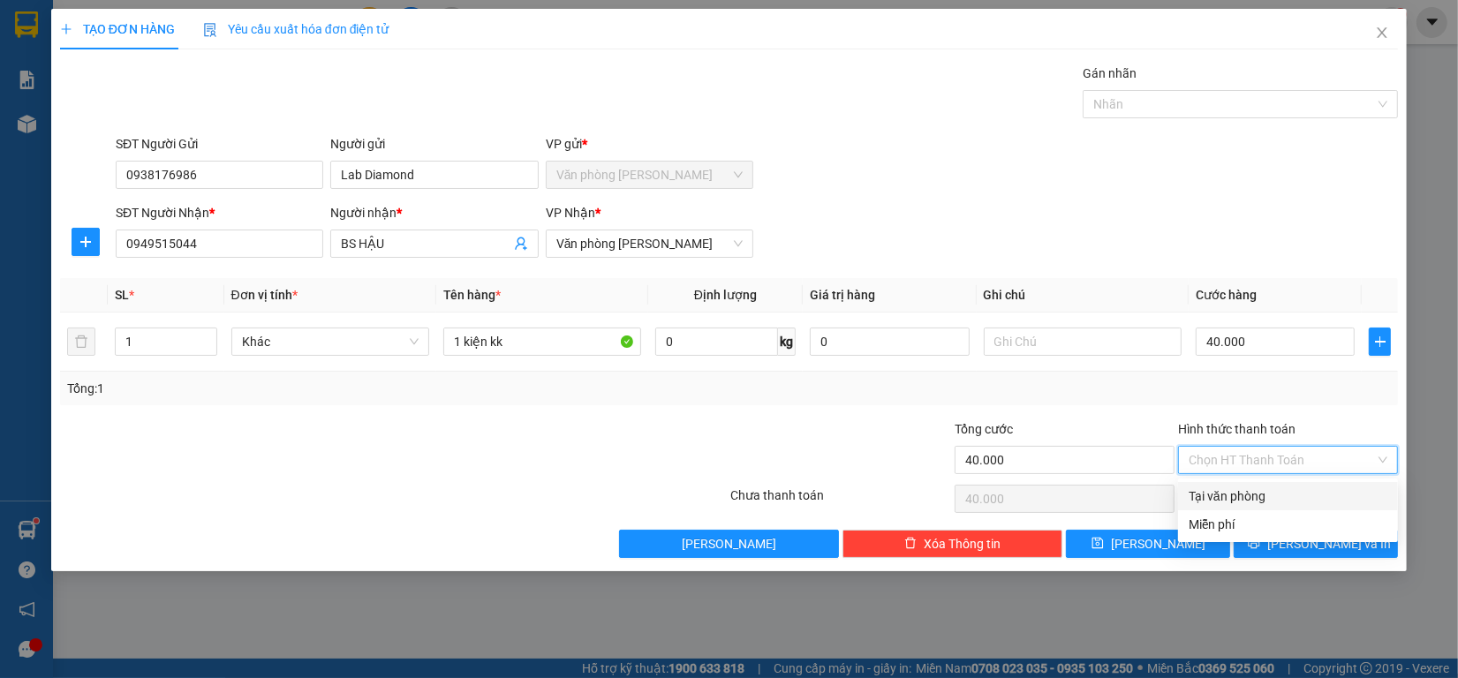
click at [1295, 457] on input "Hình thức thanh toán" at bounding box center [1282, 460] width 186 height 26
click at [1295, 494] on div "Tại văn phòng" at bounding box center [1288, 496] width 199 height 19
type input "0"
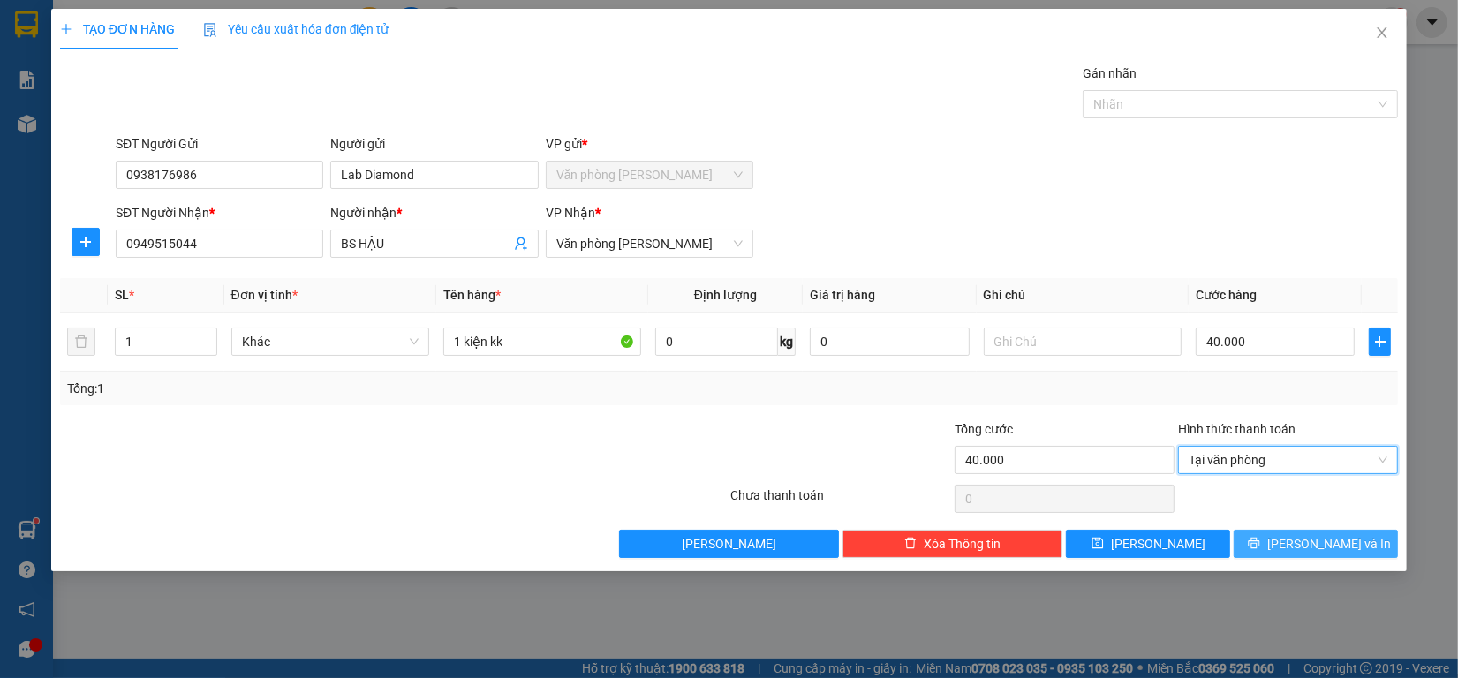
click at [1299, 546] on button "[PERSON_NAME] và In" at bounding box center [1316, 544] width 164 height 28
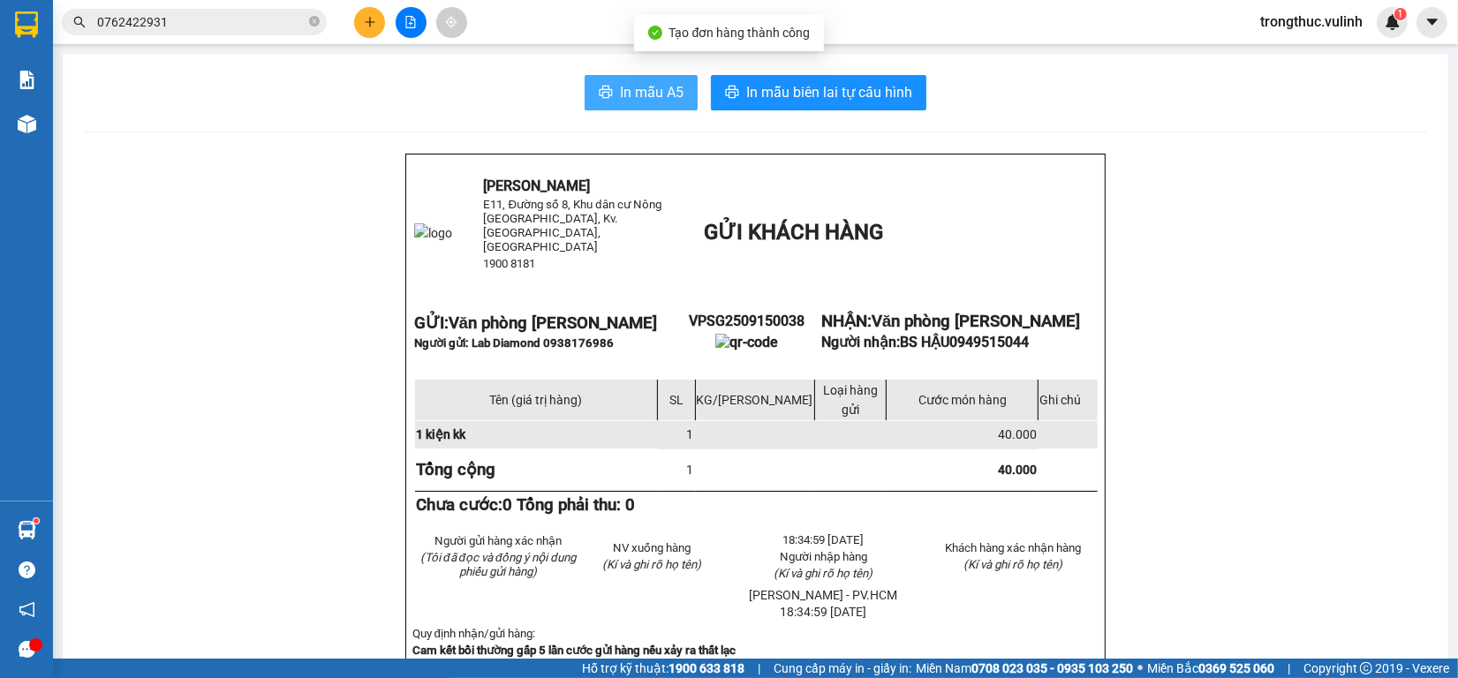
click at [620, 93] on span "In mẫu A5" at bounding box center [652, 92] width 64 height 22
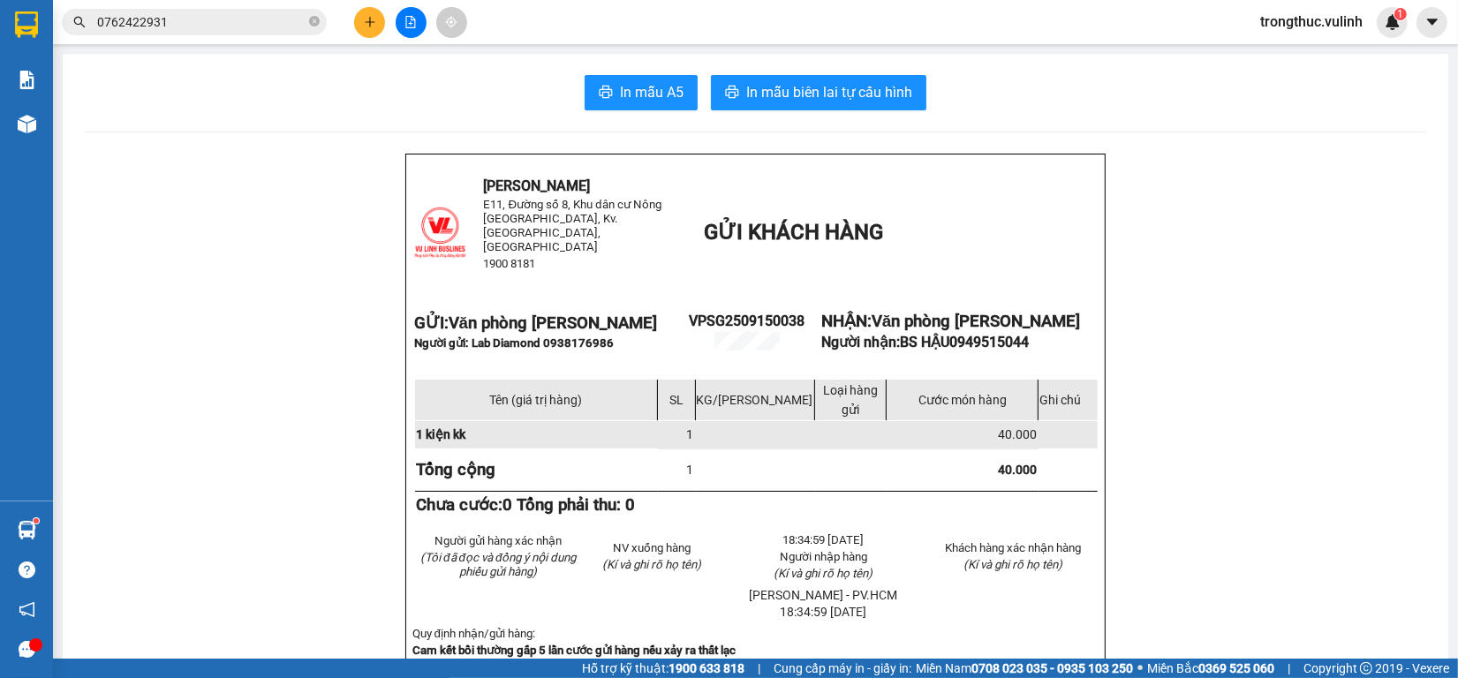
scroll to position [110, 0]
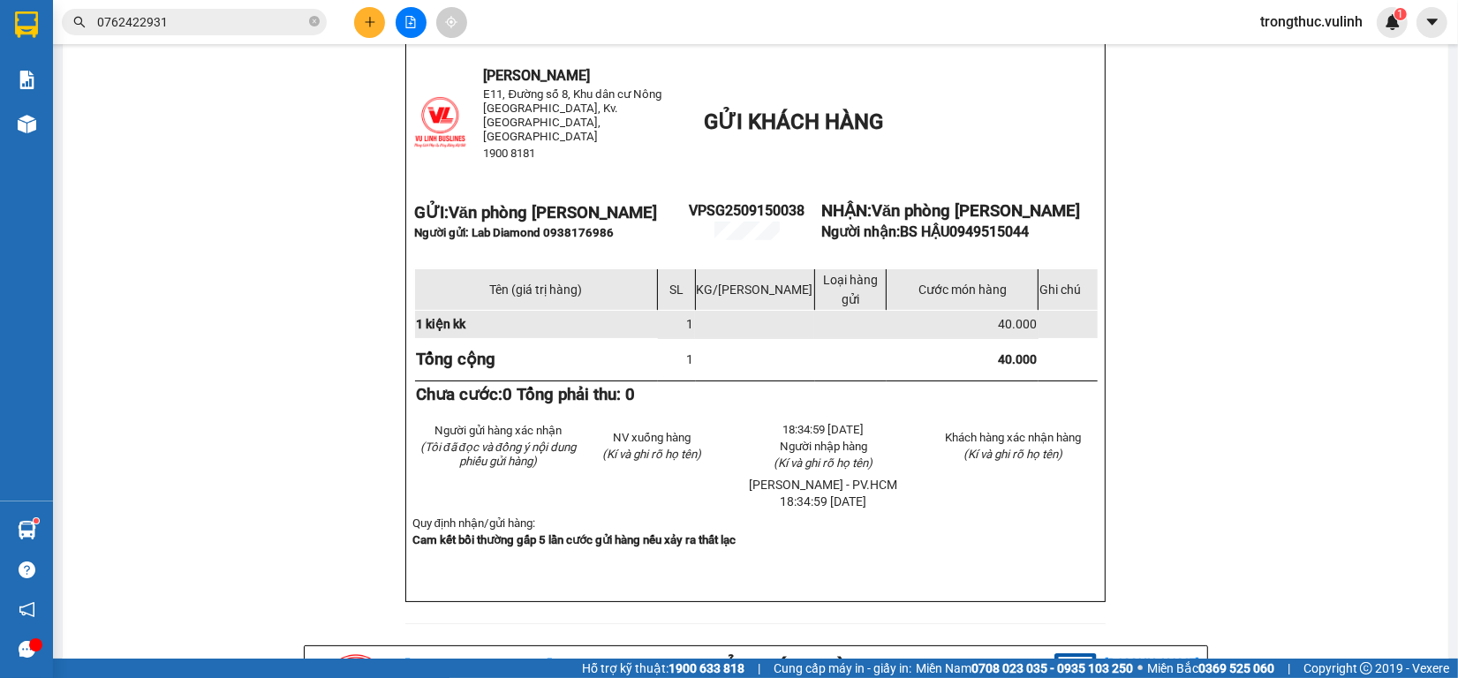
drag, startPoint x: 964, startPoint y: 115, endPoint x: 756, endPoint y: 133, distance: 209.2
click at [940, 117] on p "GỬI KHÁCH HÀNG" at bounding box center [900, 121] width 392 height 25
drag, startPoint x: 783, startPoint y: 138, endPoint x: 603, endPoint y: 104, distance: 183.2
click at [759, 142] on td "GỬI KHÁCH HÀNG" at bounding box center [900, 122] width 395 height 117
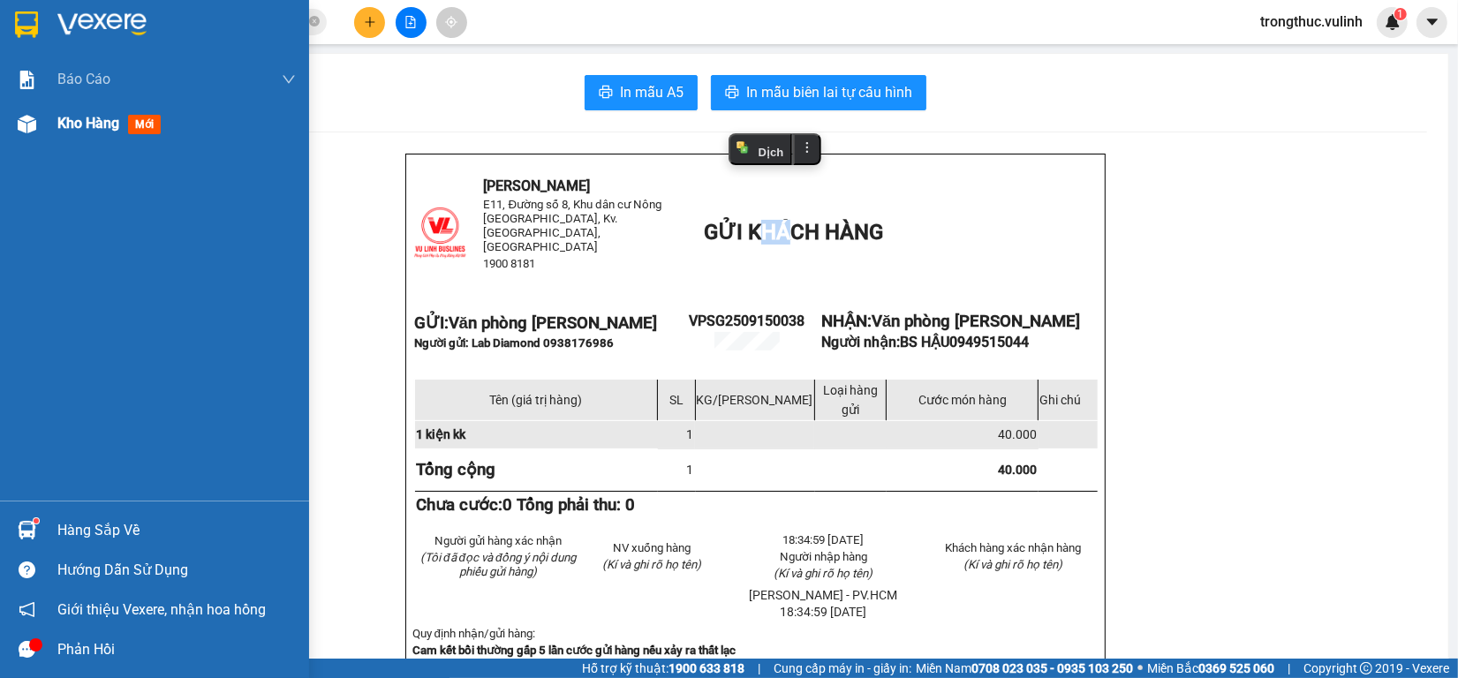
click at [34, 129] on img at bounding box center [27, 124] width 19 height 19
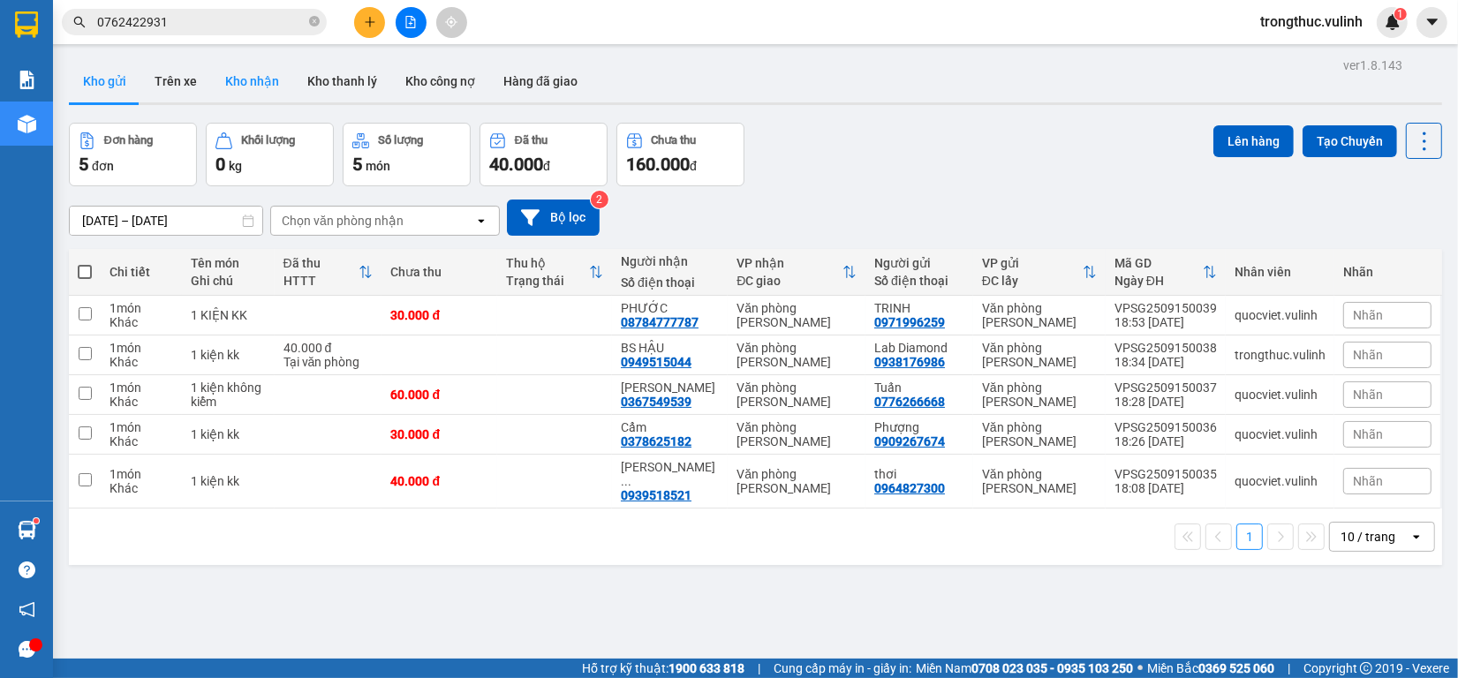
click at [228, 84] on button "Kho nhận" at bounding box center [252, 81] width 82 height 42
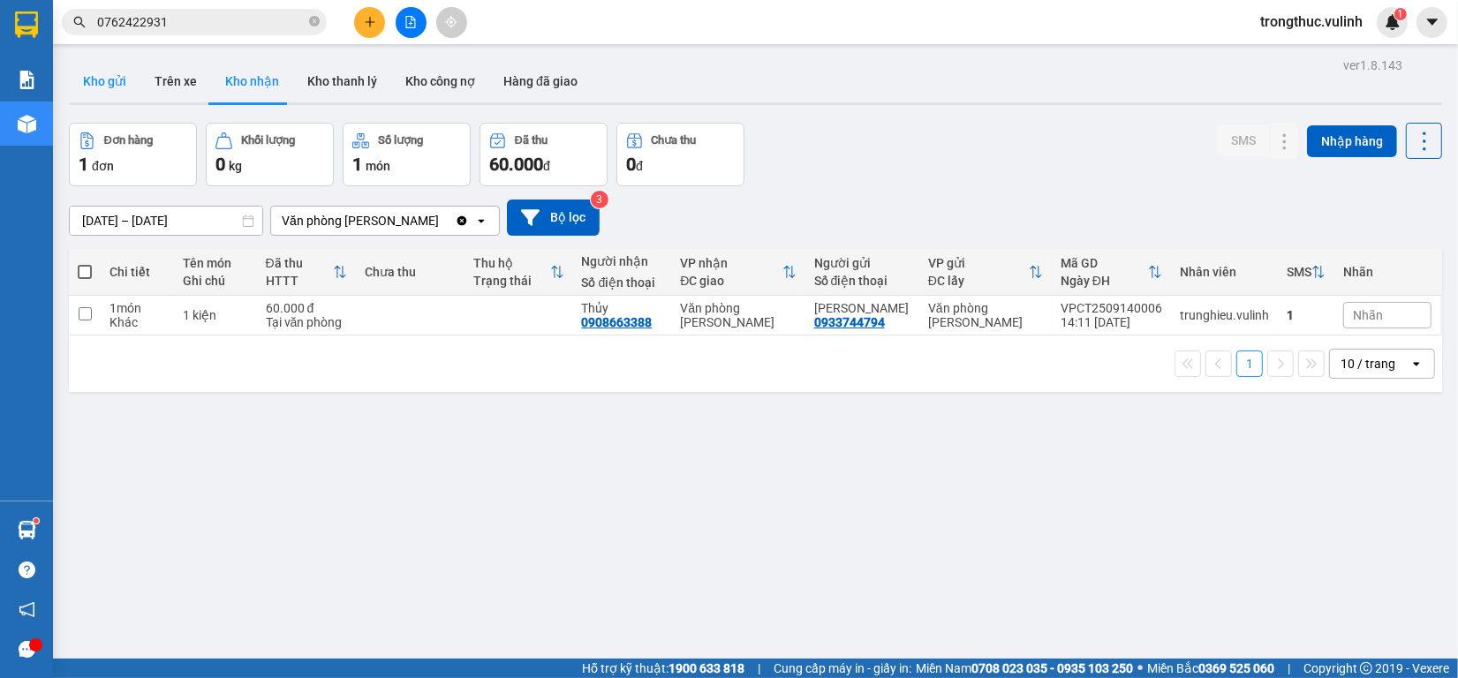
click at [115, 78] on button "Kho gửi" at bounding box center [105, 81] width 72 height 42
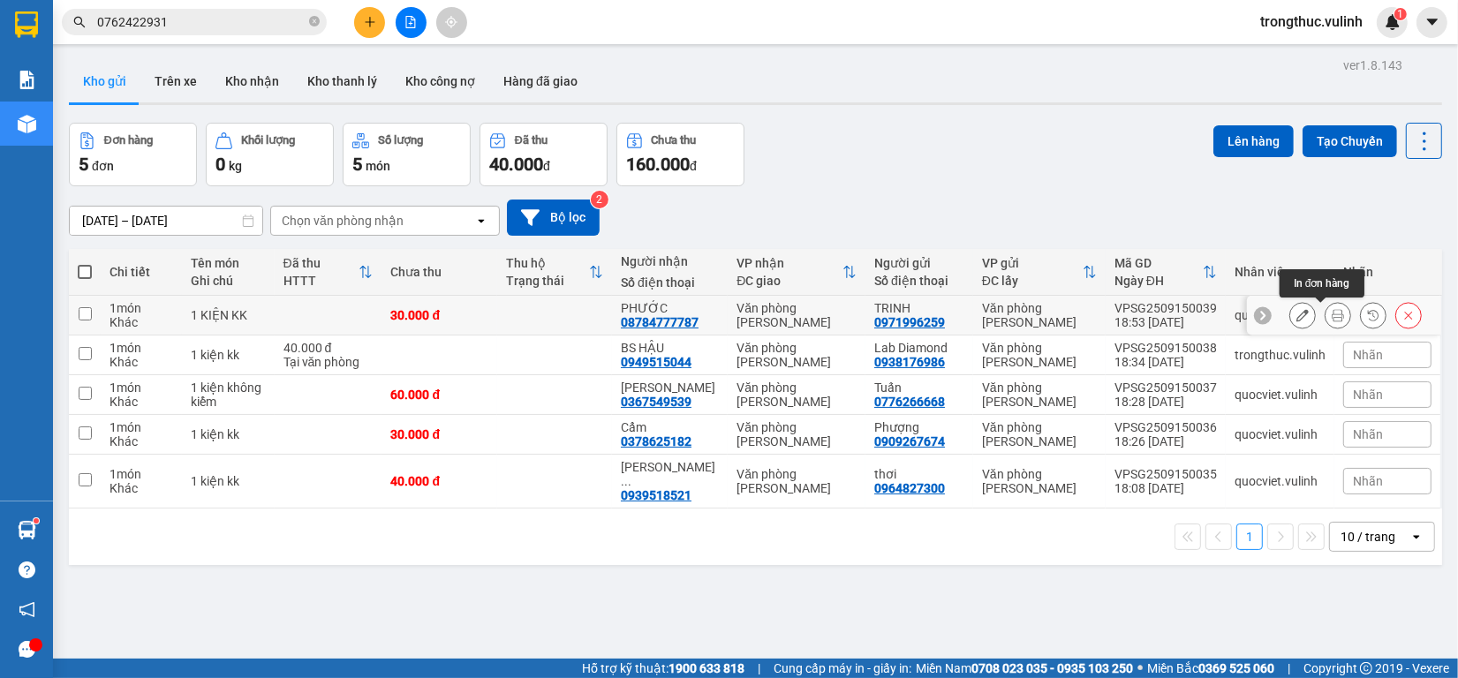
click at [1332, 315] on icon at bounding box center [1338, 315] width 12 height 12
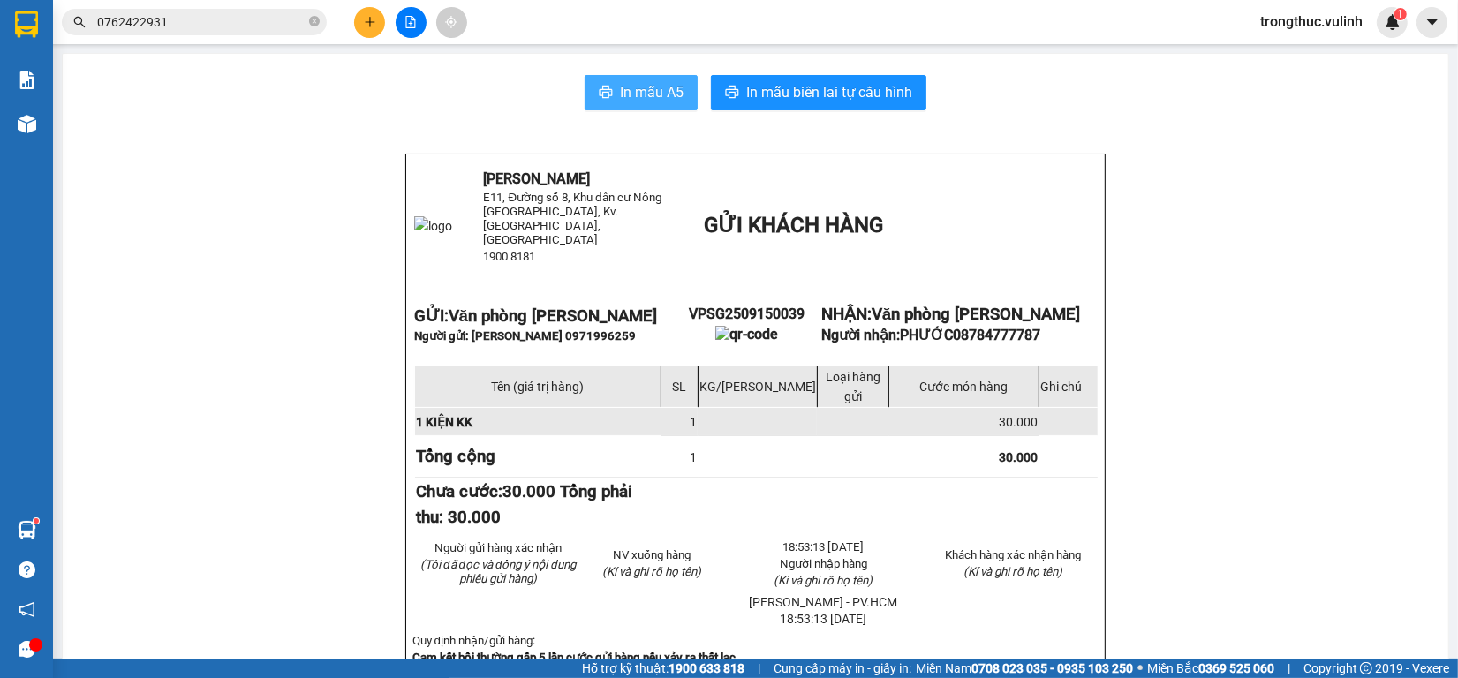
click at [652, 77] on button "In mẫu A5" at bounding box center [641, 92] width 113 height 35
click at [368, 23] on icon "plus" at bounding box center [370, 22] width 12 height 12
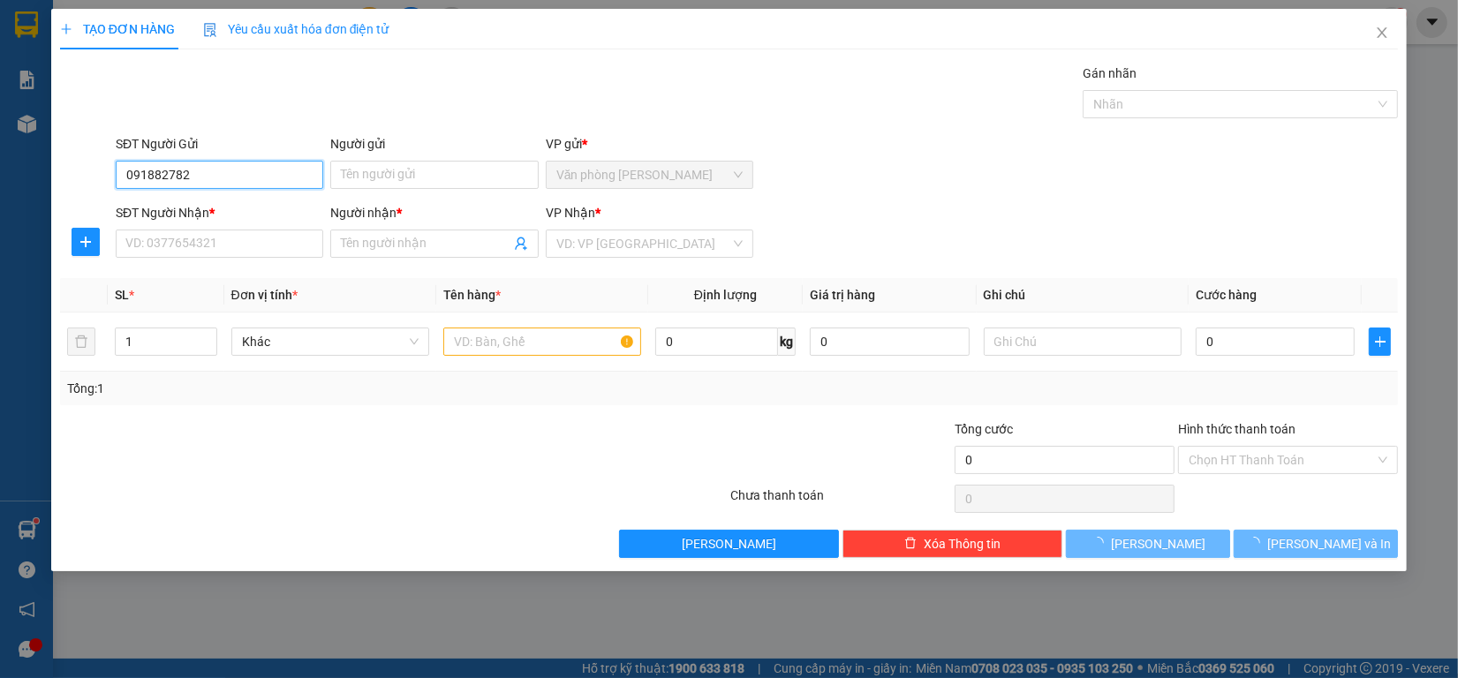
type input "0918827828"
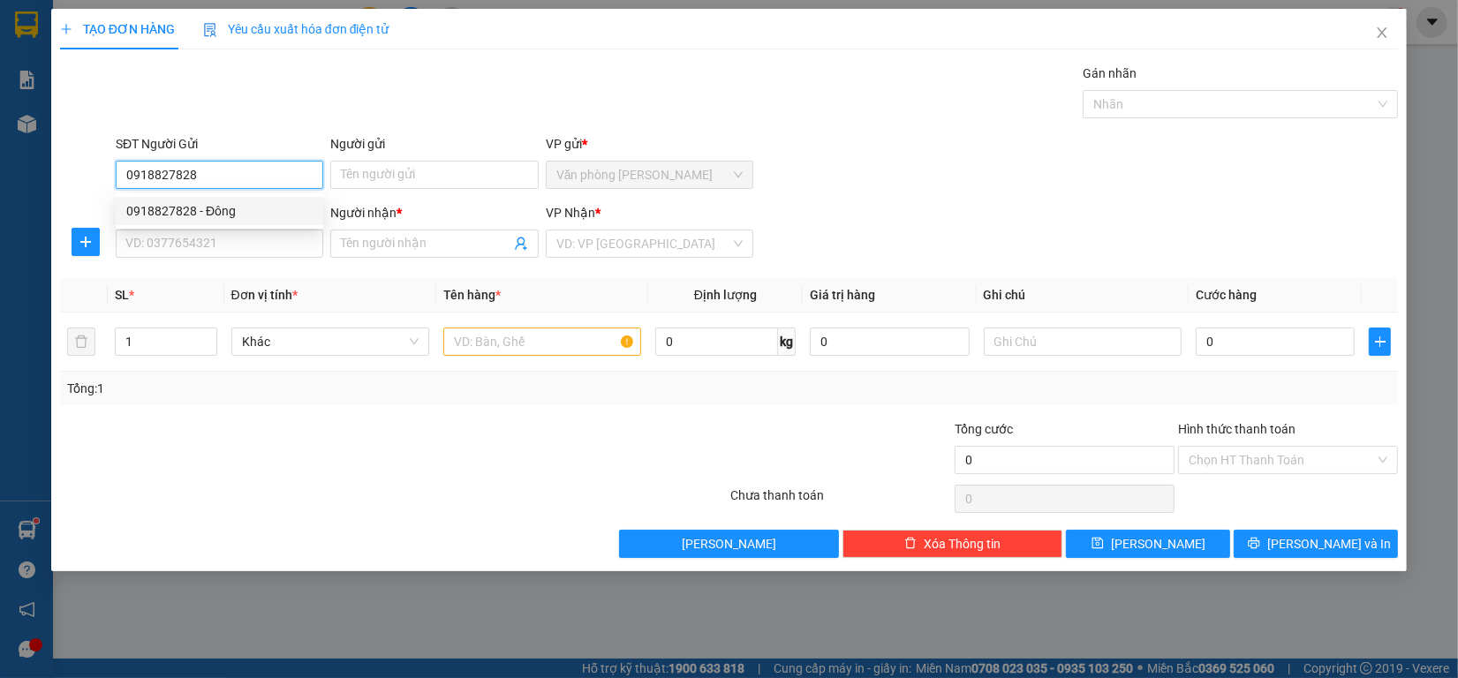
click at [205, 201] on div "0918827828 - Đông" at bounding box center [220, 211] width 208 height 28
type input "Đông"
type input "0947475475"
type input "Thành Duy"
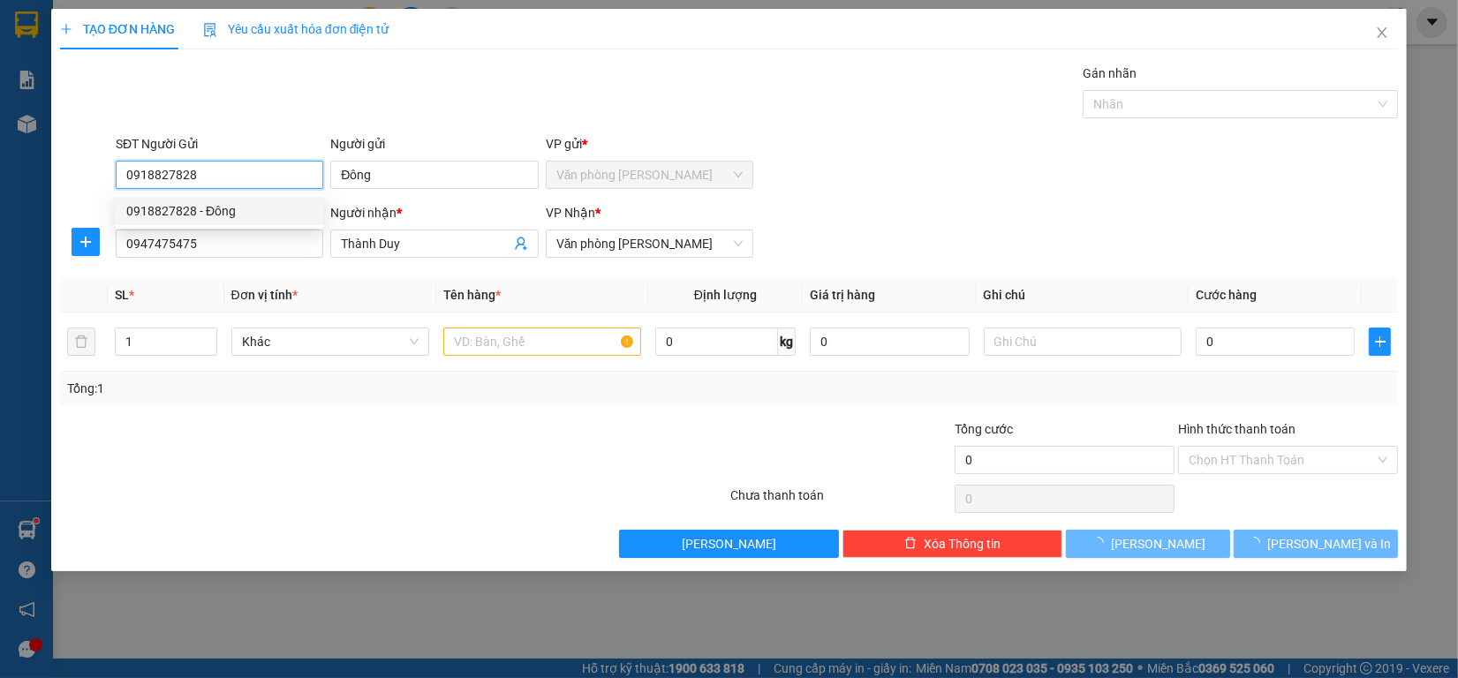
type input "60.000"
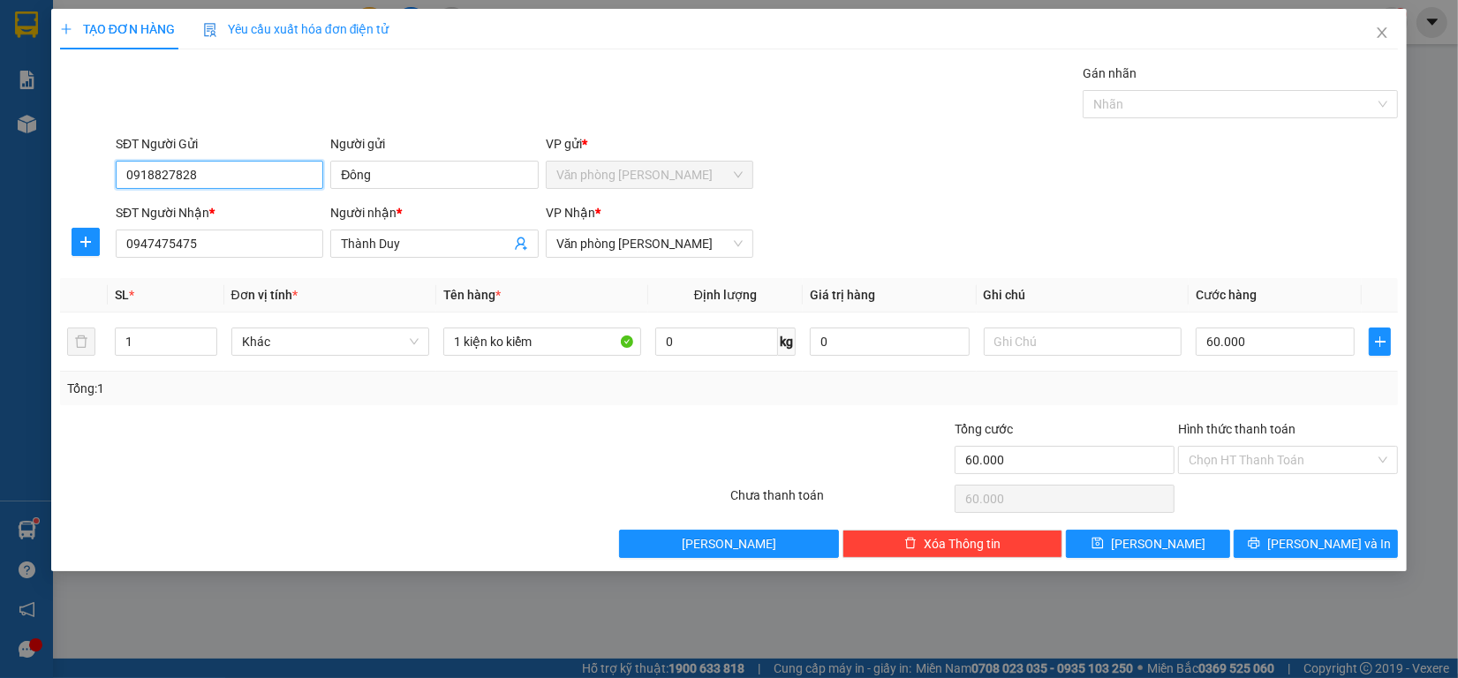
type input "0918827828"
click at [206, 261] on div "SĐT Người Nhận * 0947475475" at bounding box center [220, 234] width 208 height 62
click at [270, 247] on input "0947475475" at bounding box center [220, 244] width 208 height 28
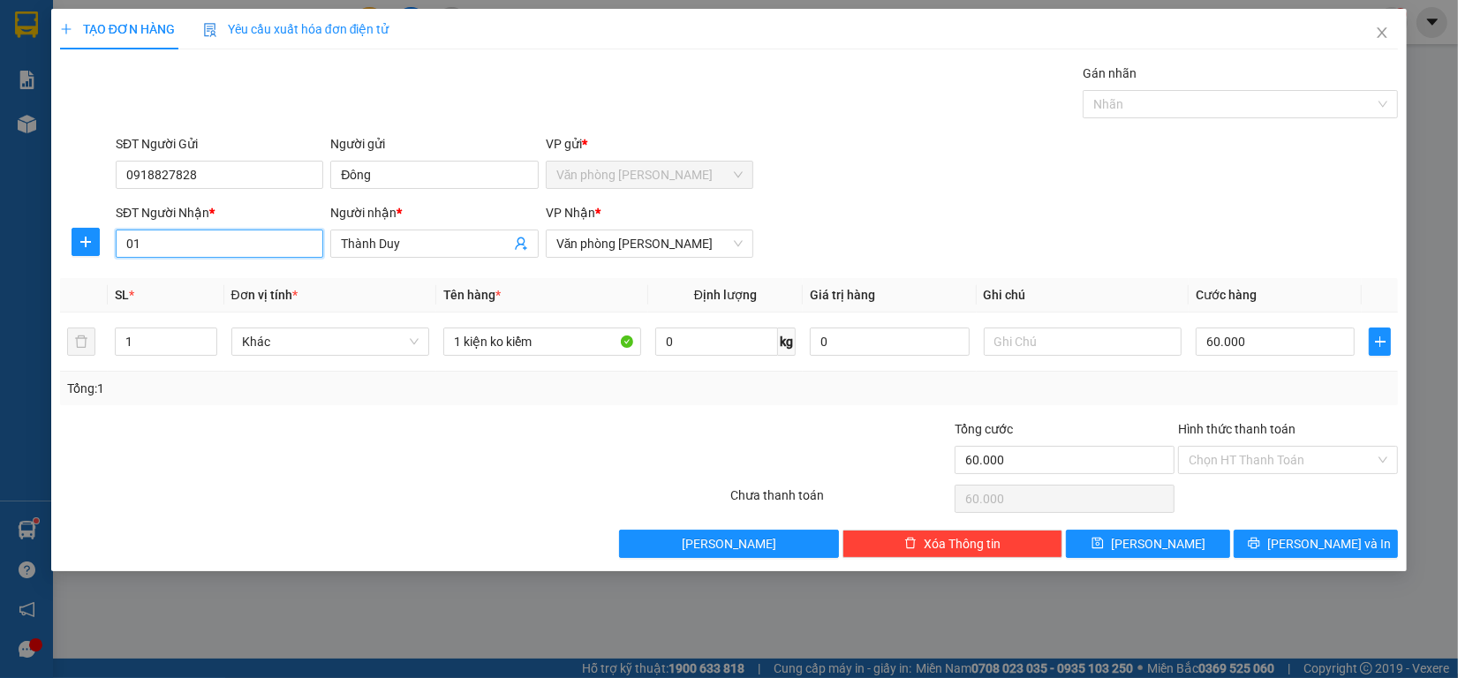
type input "0"
type input "0913616165"
click at [265, 279] on div "0913616165 - Thảo" at bounding box center [219, 279] width 186 height 19
type input "Thảo"
type input "40.000"
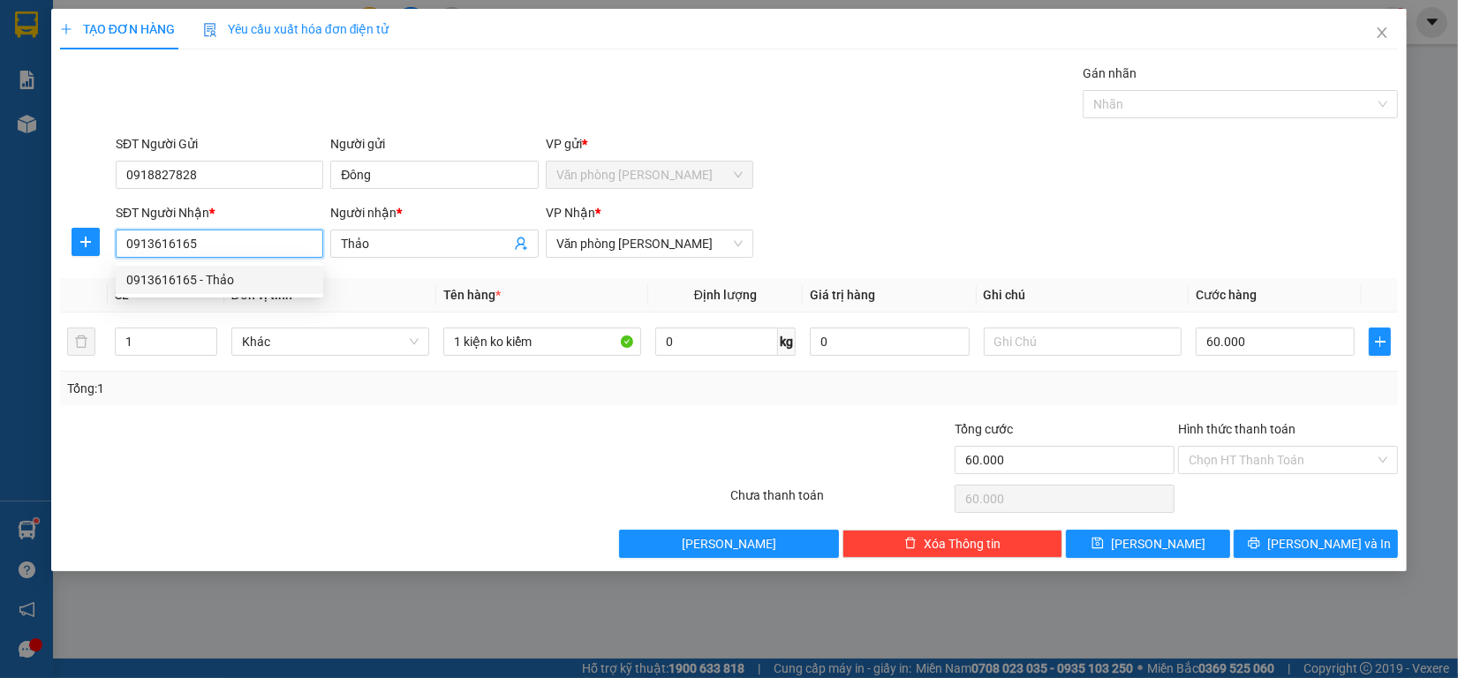
type input "40.000"
type input "0913616165"
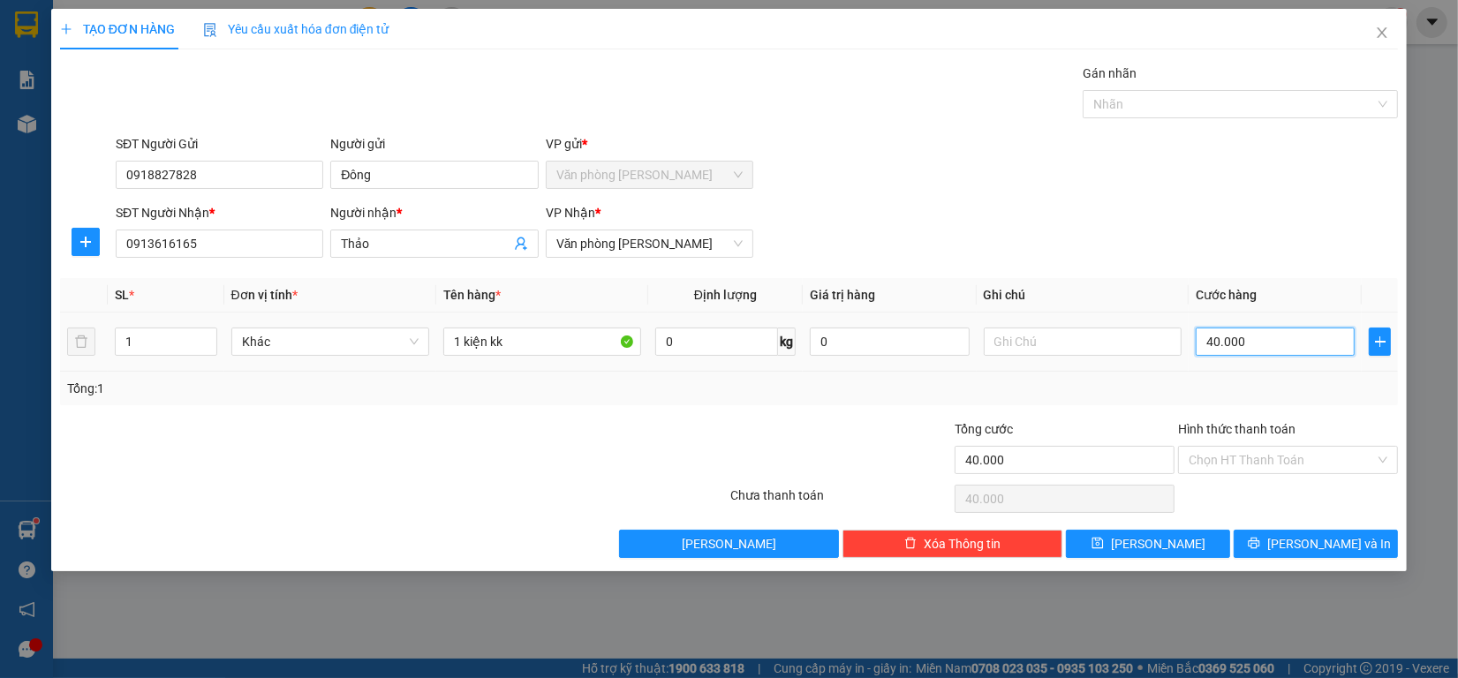
click at [1234, 344] on input "40.000" at bounding box center [1276, 342] width 160 height 28
type input "0"
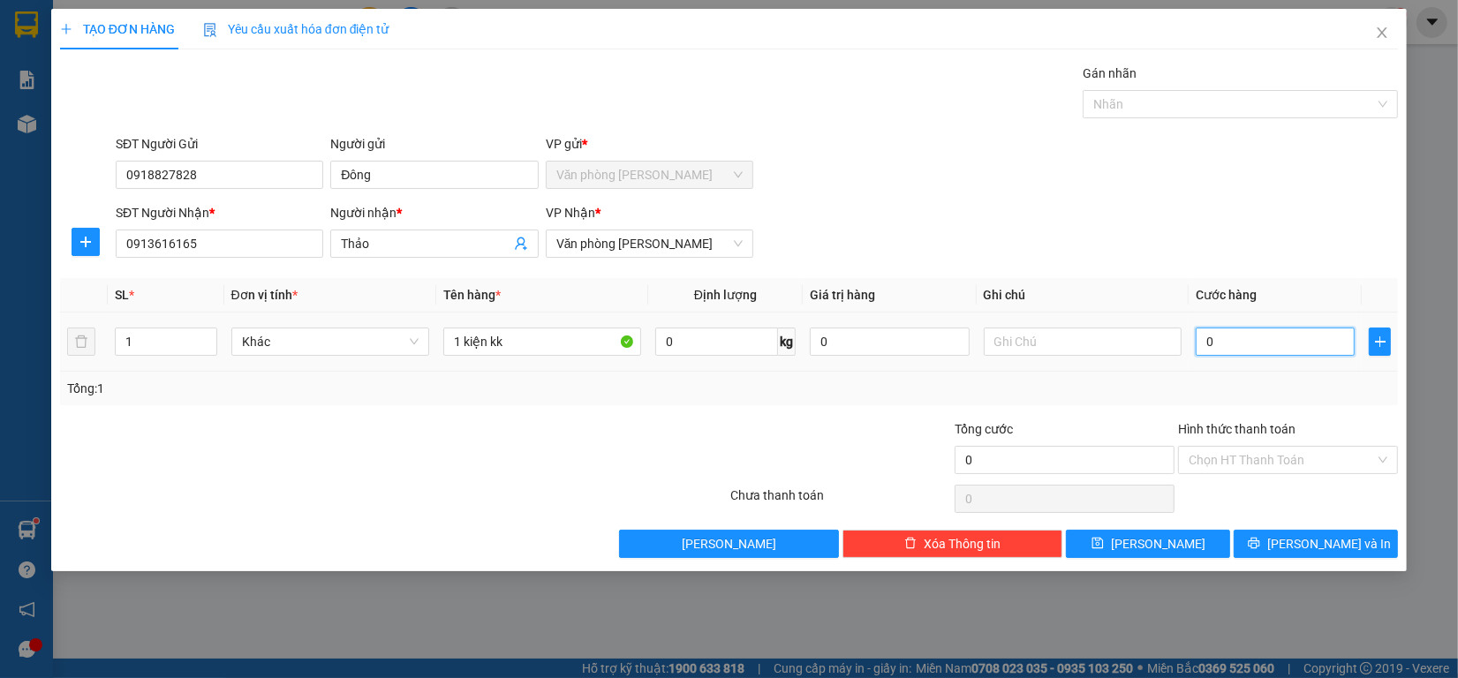
type input "0"
type input "60"
type input "600"
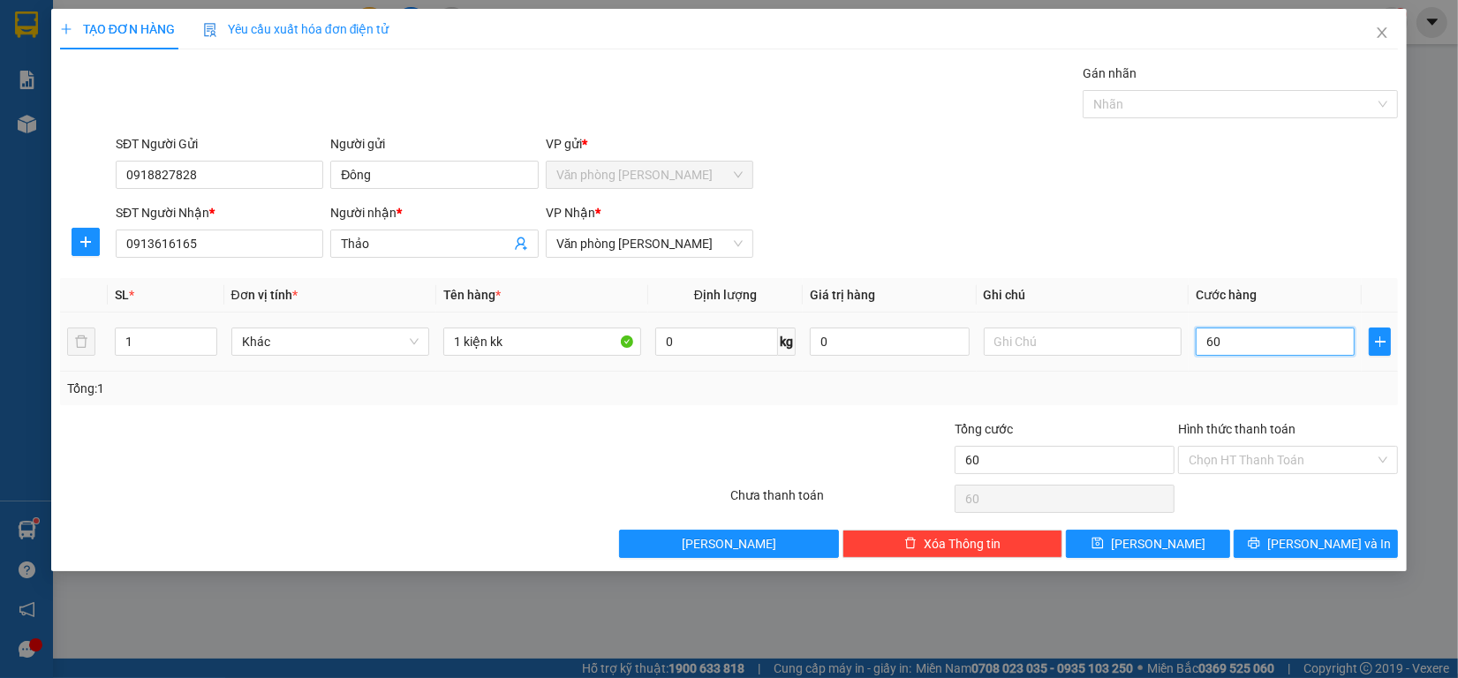
type input "600"
type input "6.000"
type input "60.000"
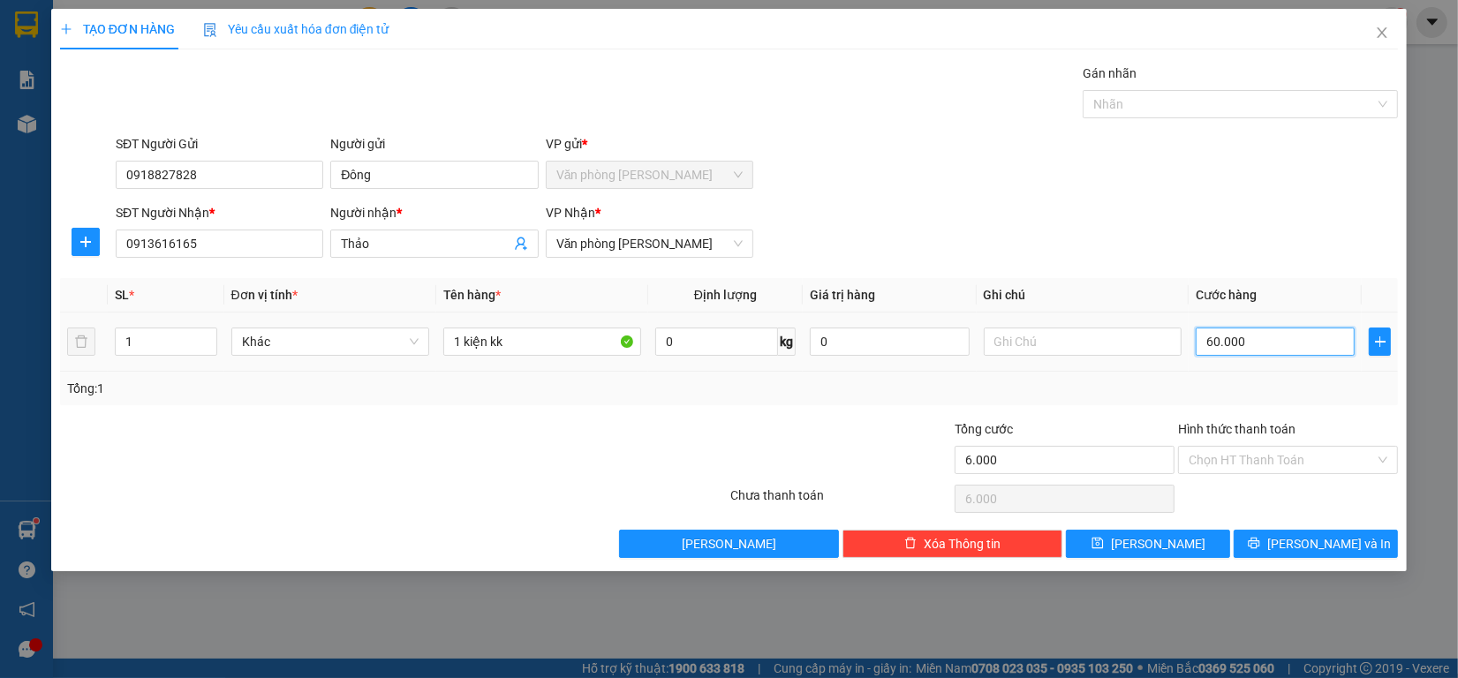
type input "60.000"
click at [1367, 543] on button "[PERSON_NAME] và In" at bounding box center [1316, 544] width 164 height 28
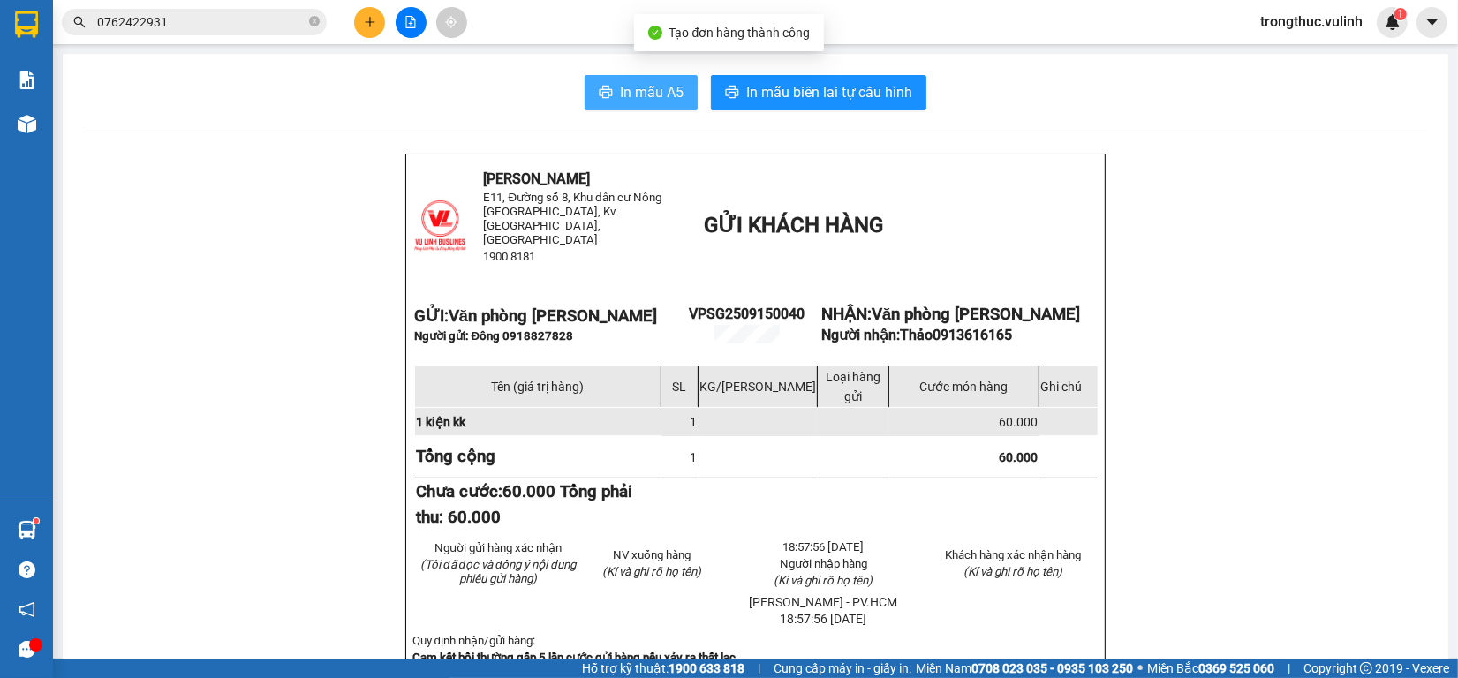
click at [654, 94] on span "In mẫu A5" at bounding box center [652, 92] width 64 height 22
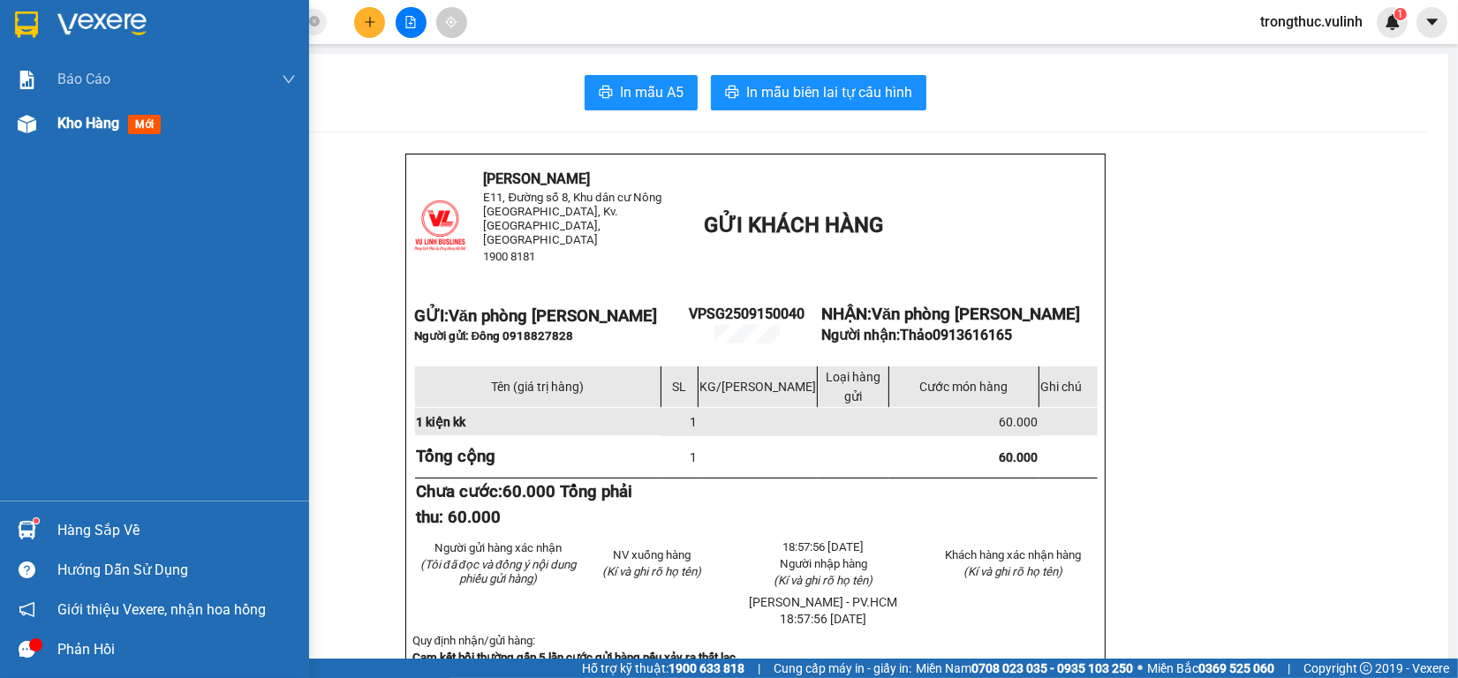
click at [25, 137] on div at bounding box center [26, 124] width 31 height 31
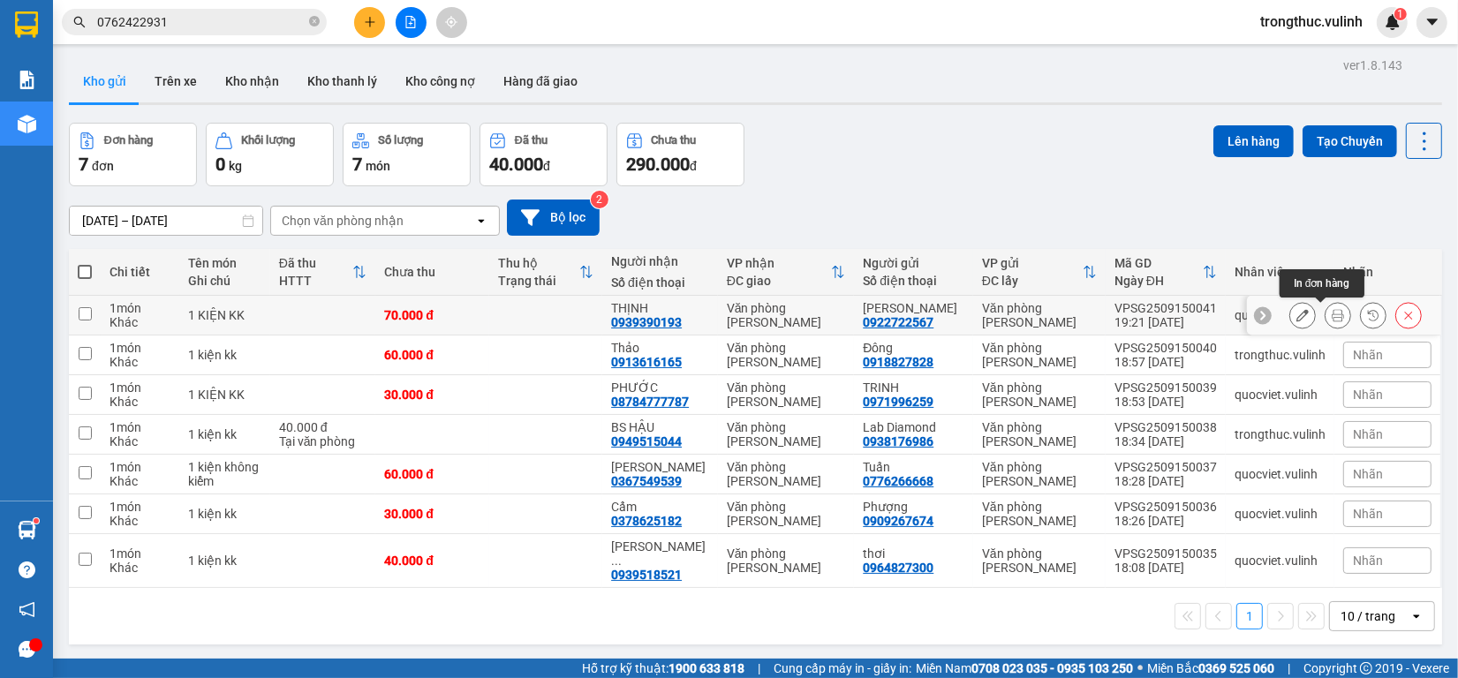
click at [1332, 314] on icon at bounding box center [1338, 315] width 12 height 12
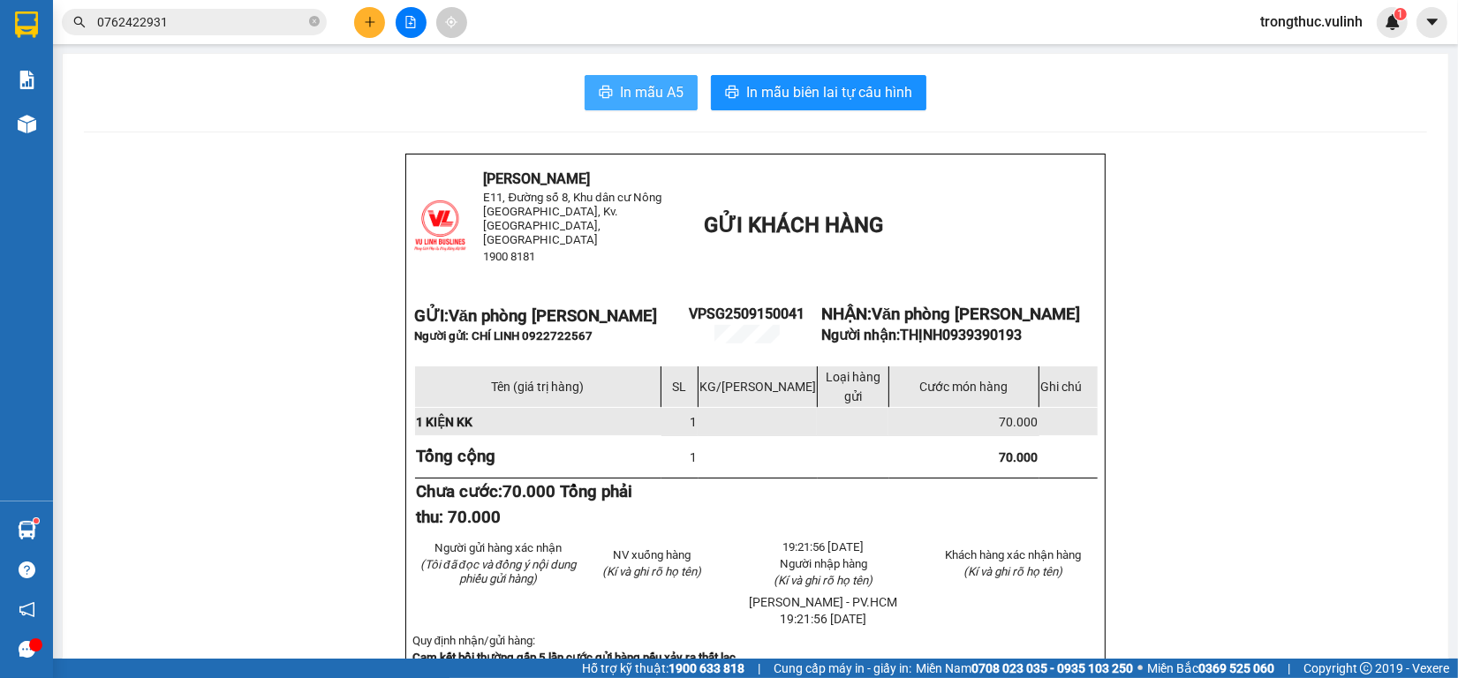
click at [628, 90] on span "In mẫu A5" at bounding box center [652, 92] width 64 height 22
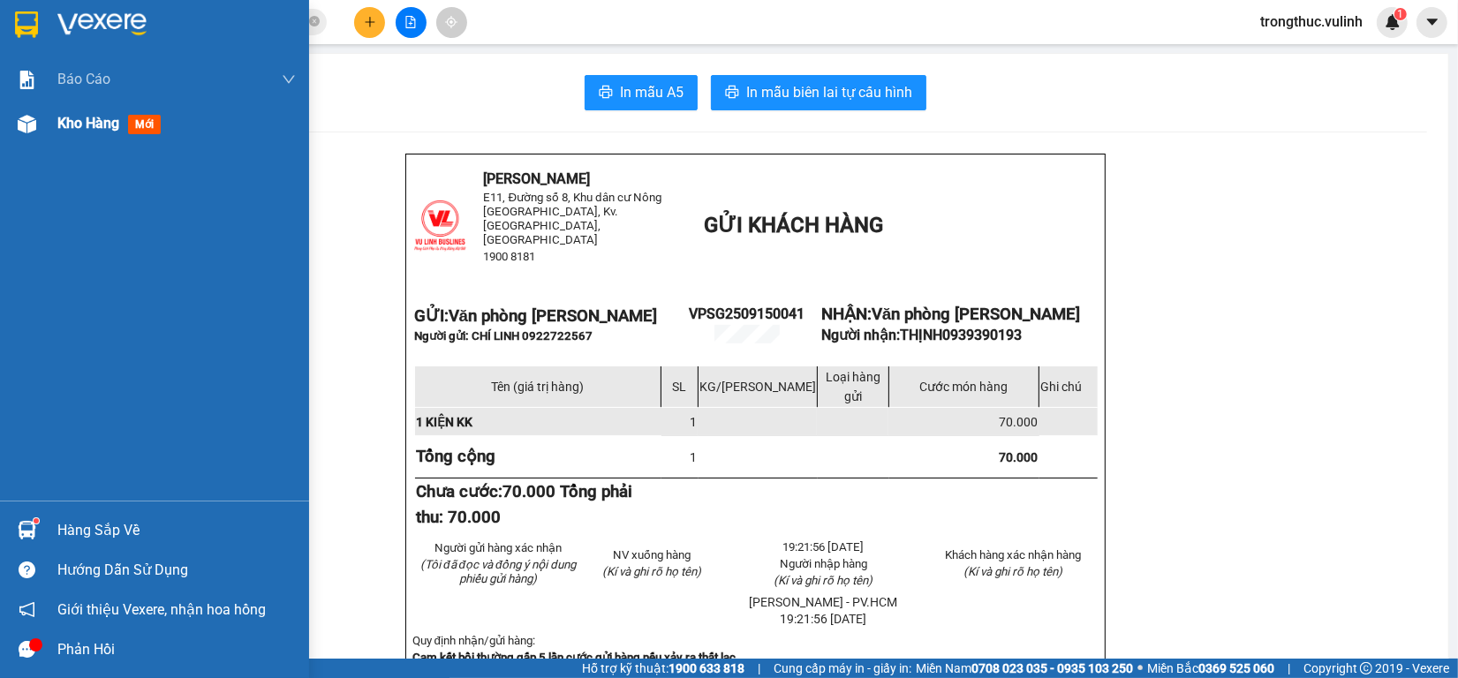
click at [6, 141] on div "Kho hàng mới" at bounding box center [154, 124] width 309 height 44
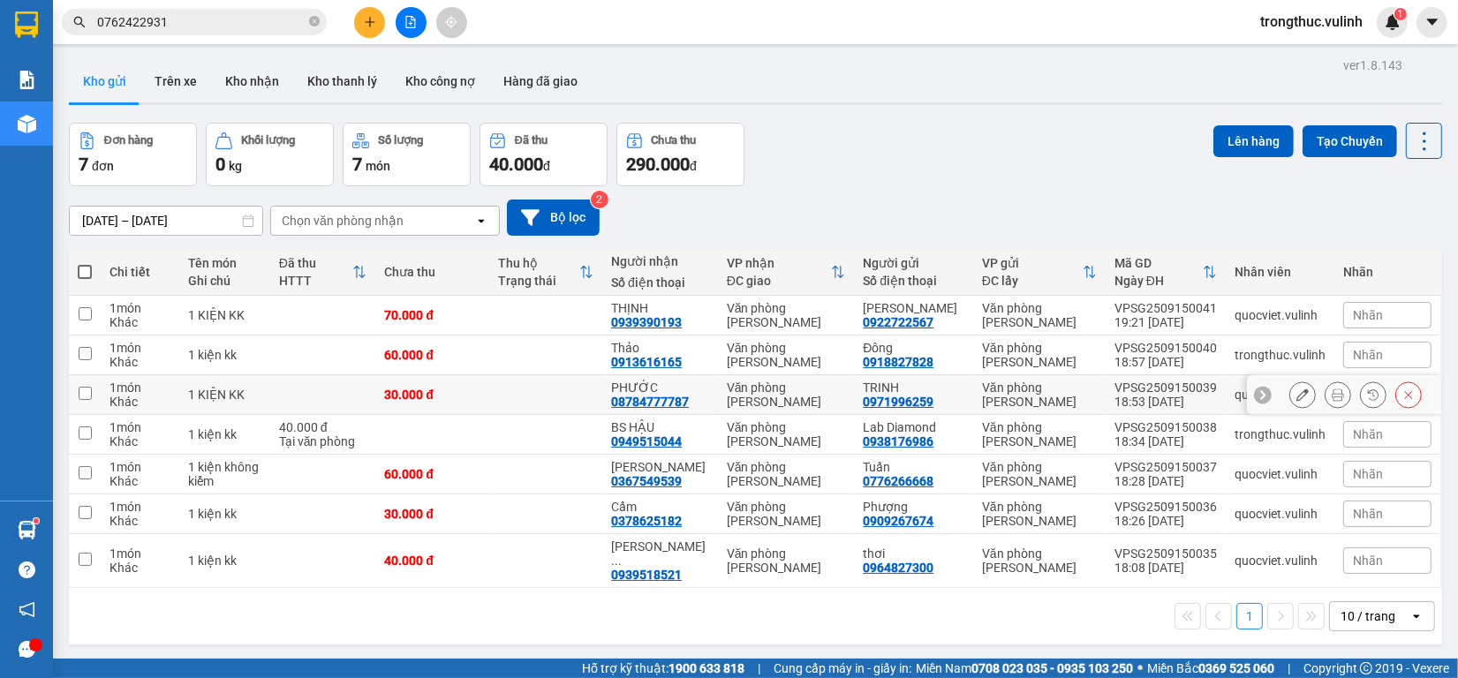
click at [744, 406] on td "Văn phòng [PERSON_NAME]" at bounding box center [786, 395] width 137 height 40
checkbox input "true"
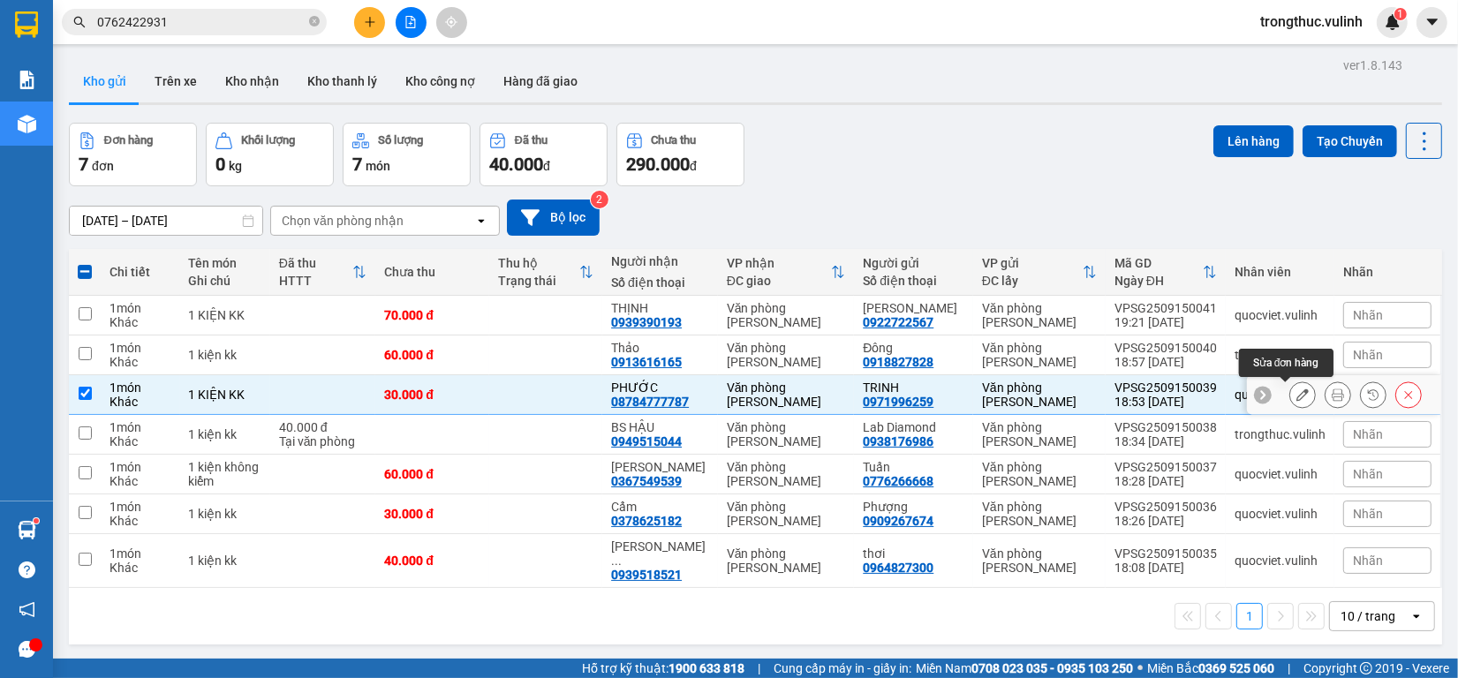
click at [1296, 397] on icon at bounding box center [1302, 395] width 12 height 12
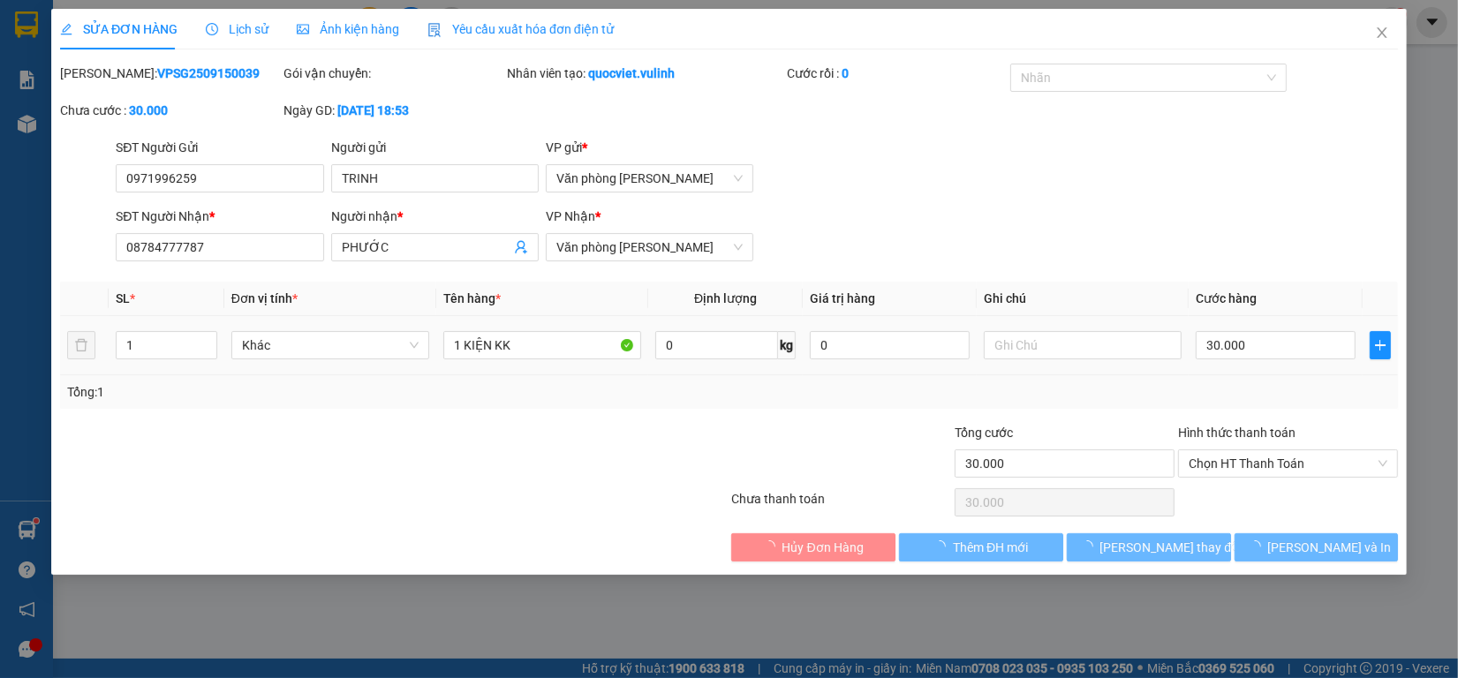
type input "0971996259"
type input "TRINH"
type input "08784777787"
type input "PHƯỚC"
type input "30.000"
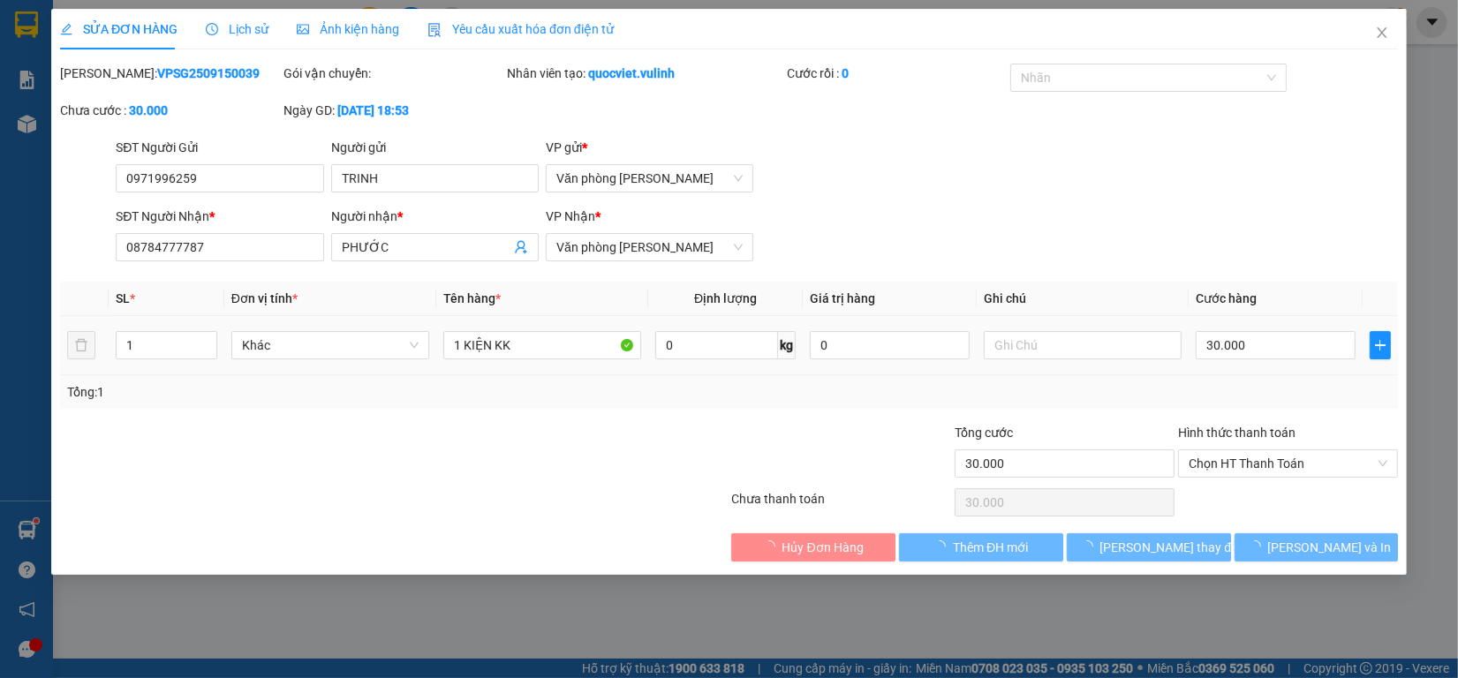
type input "30.000"
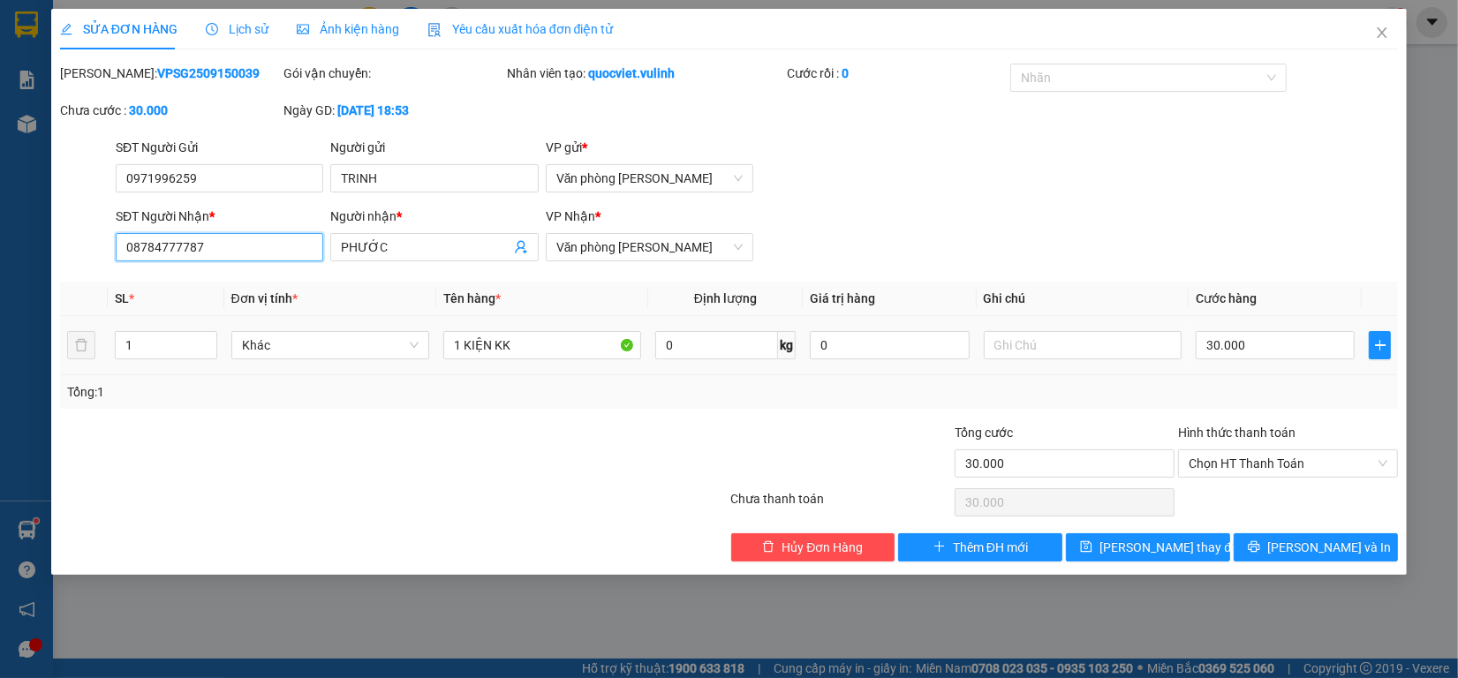
click at [165, 254] on input "08784777787" at bounding box center [220, 247] width 208 height 28
drag, startPoint x: 125, startPoint y: 250, endPoint x: 155, endPoint y: 262, distance: 31.7
click at [155, 262] on div "SĐT Người Nhận * 0878777787 0878777787" at bounding box center [220, 238] width 208 height 62
click at [293, 254] on input "0878777787" at bounding box center [220, 247] width 208 height 28
type input "0878777787"
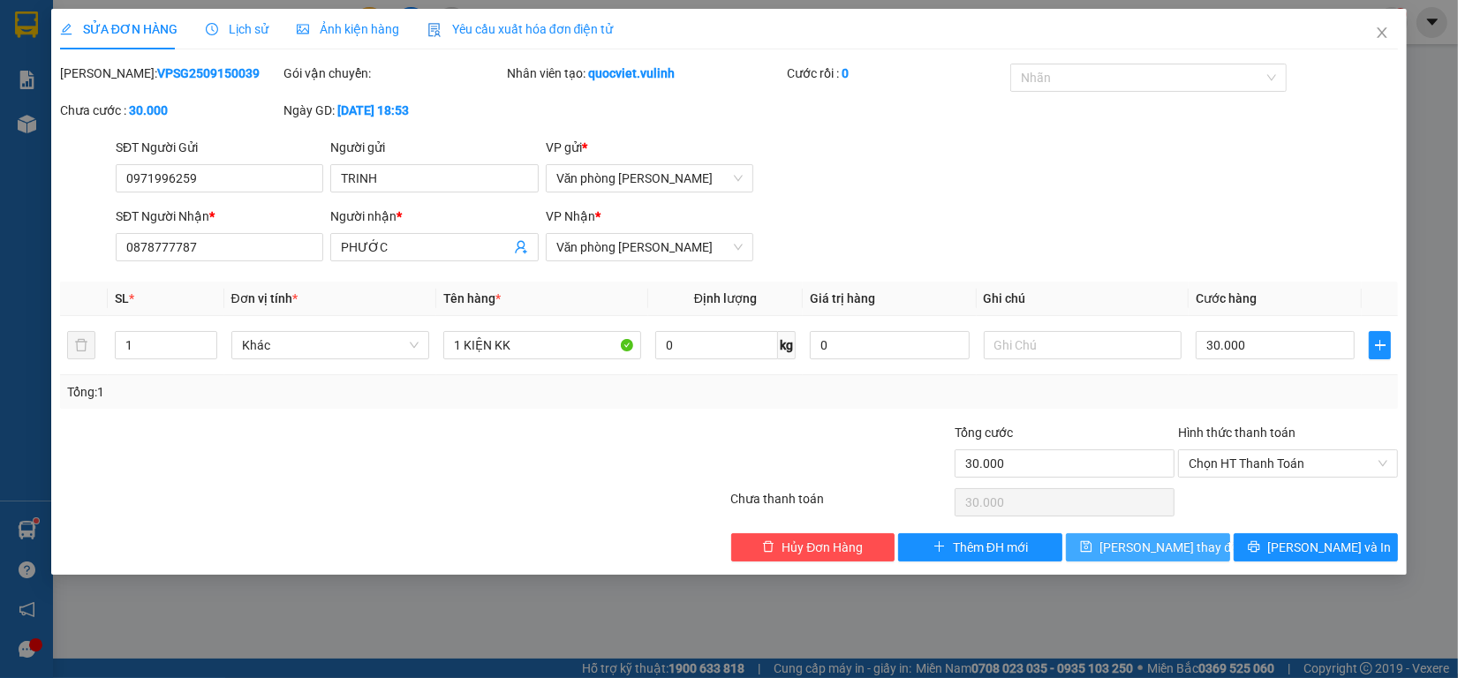
click at [1166, 546] on span "[PERSON_NAME] thay đổi" at bounding box center [1169, 547] width 141 height 19
